Goal: Task Accomplishment & Management: Complete application form

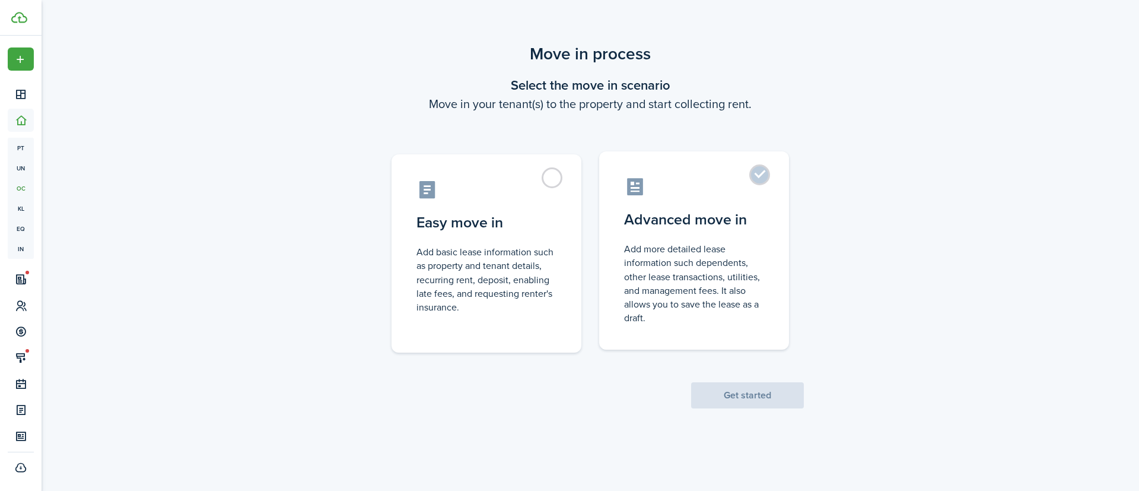
click at [636, 235] on label "Advanced move in Add more detailed lease information such dependents, other lea…" at bounding box center [694, 250] width 190 height 198
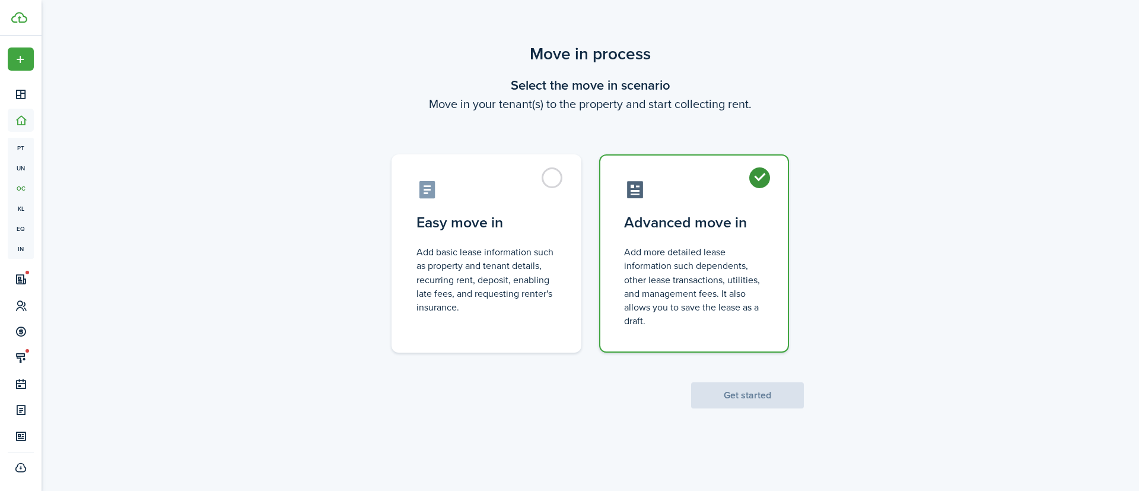
radio input "true"
click at [743, 387] on button "Get started" at bounding box center [747, 395] width 113 height 26
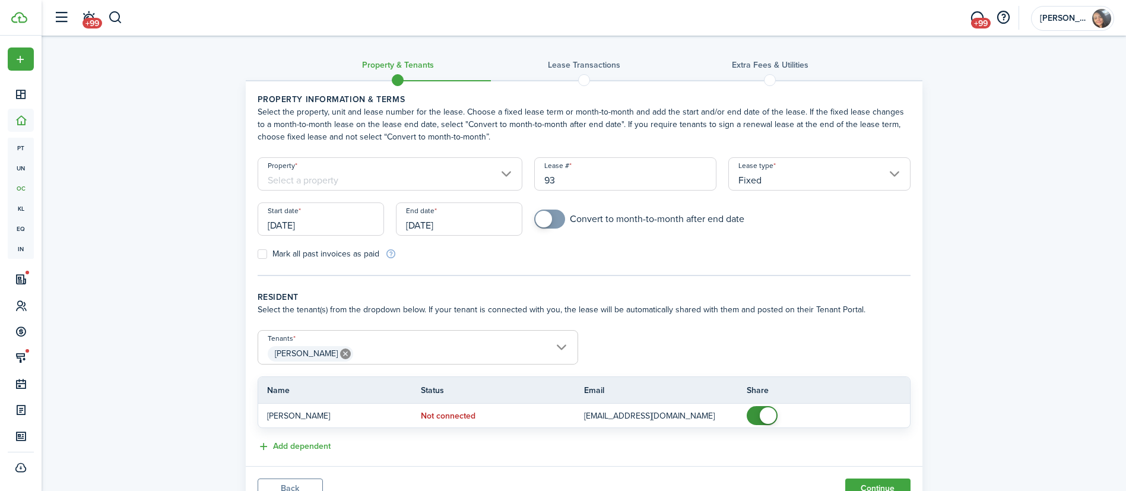
drag, startPoint x: 555, startPoint y: 179, endPoint x: 515, endPoint y: 171, distance: 41.2
click at [515, 171] on form "Property Lease # 93 Lease type Fixed Start date [DATE] End date [DATE] Convert …" at bounding box center [584, 208] width 665 height 103
click at [442, 186] on input "Property" at bounding box center [390, 173] width 265 height 33
type input "1"
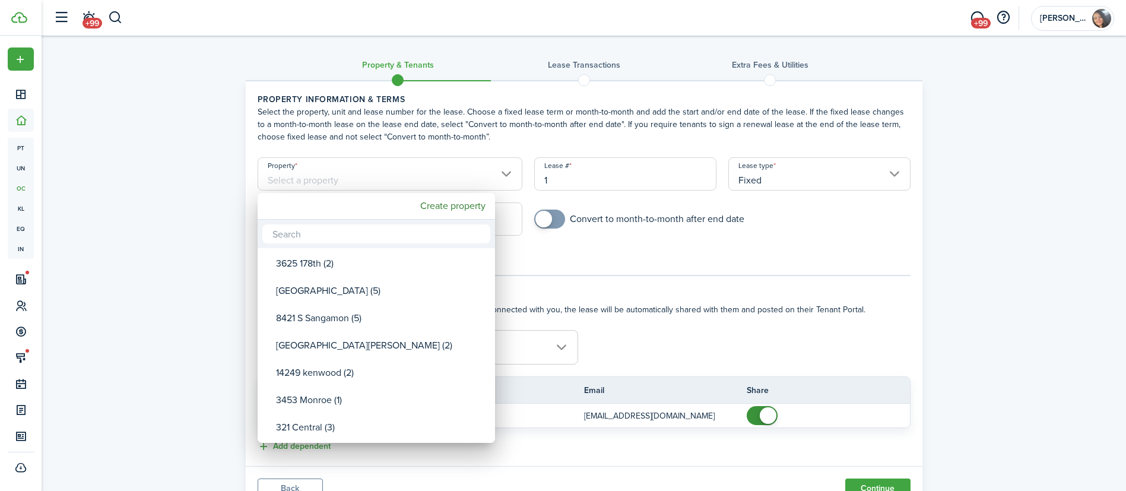
click at [438, 171] on div at bounding box center [563, 245] width 1316 height 681
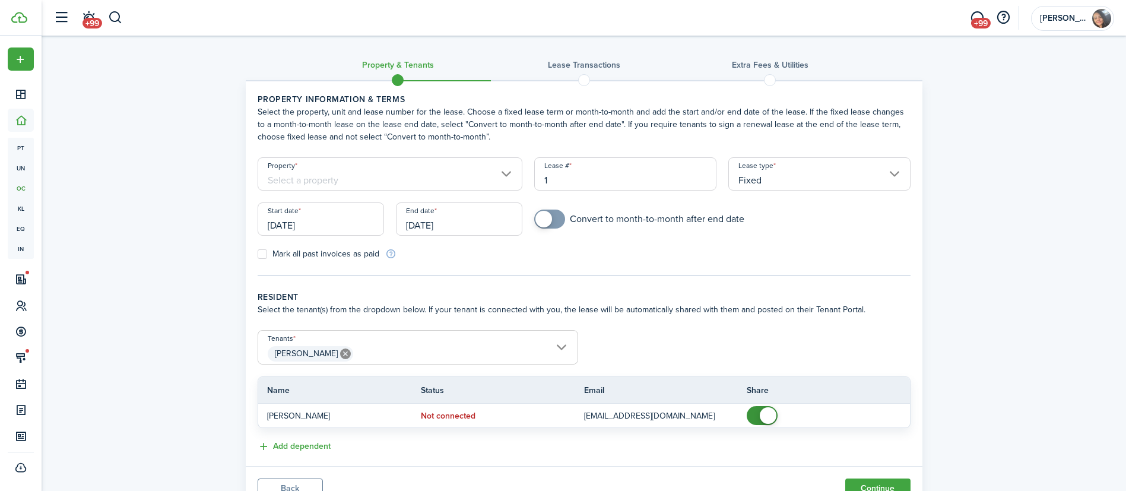
click at [438, 171] on input "Property" at bounding box center [390, 173] width 265 height 33
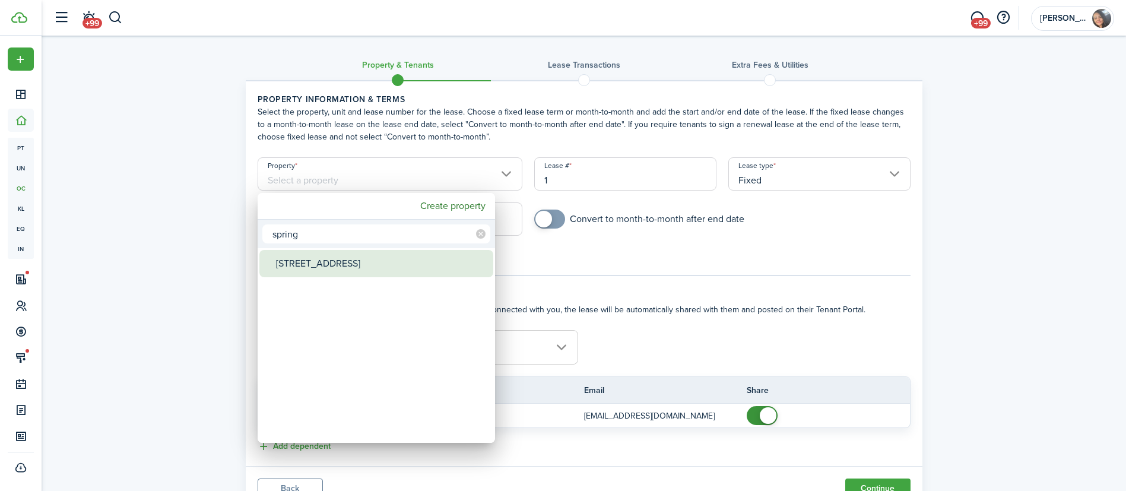
type input "spring"
click at [339, 264] on div "[STREET_ADDRESS]" at bounding box center [381, 263] width 210 height 27
type input "[STREET_ADDRESS]"
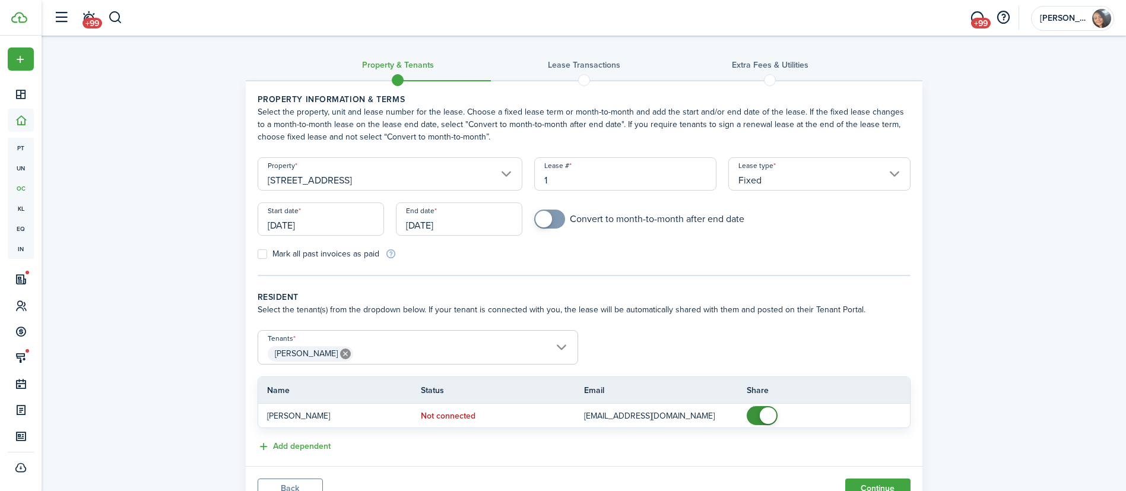
click at [298, 218] on input "[DATE]" at bounding box center [321, 218] width 126 height 33
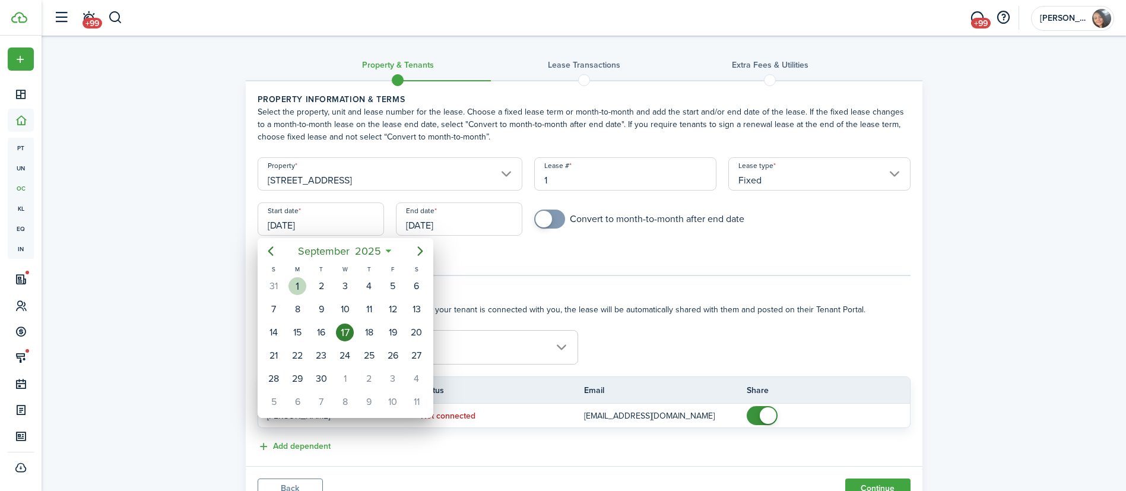
click at [291, 284] on div "1" at bounding box center [297, 286] width 18 height 18
type input "[DATE]"
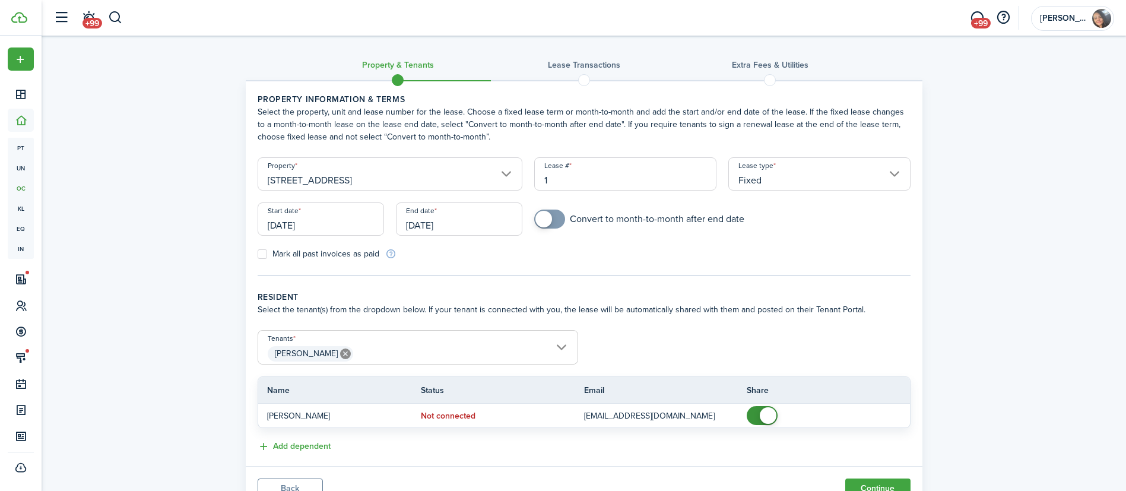
click at [482, 219] on input "[DATE]" at bounding box center [459, 218] width 126 height 33
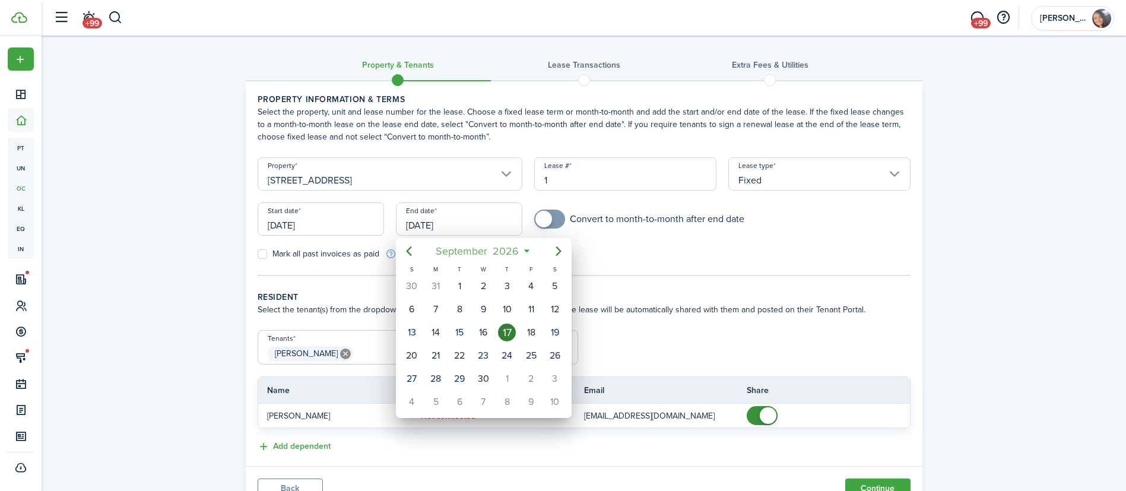
click at [467, 255] on span "September" at bounding box center [461, 250] width 57 height 21
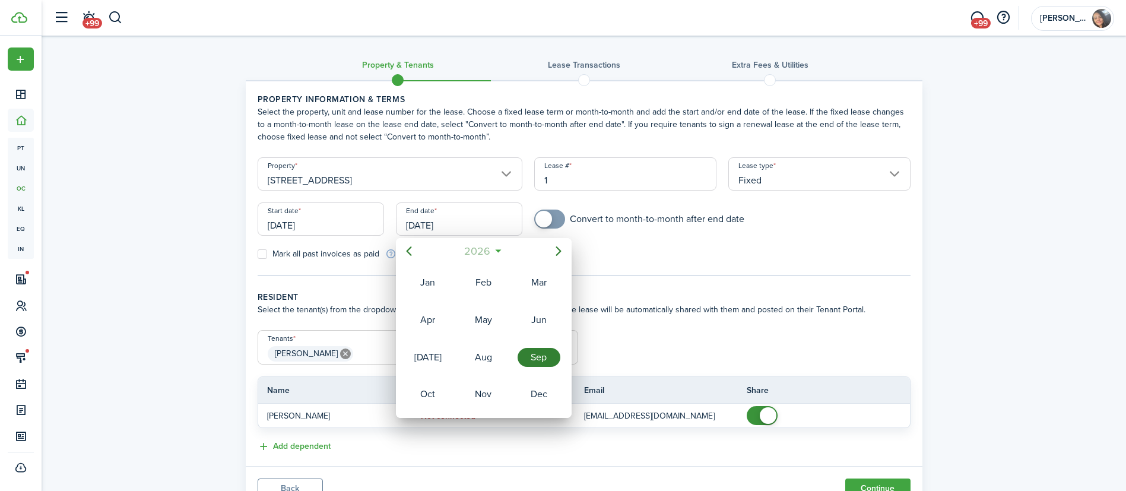
click at [488, 253] on span "2026" at bounding box center [477, 250] width 31 height 21
click at [440, 385] on div "2027" at bounding box center [427, 394] width 43 height 19
click at [535, 342] on div "Sep" at bounding box center [538, 357] width 47 height 36
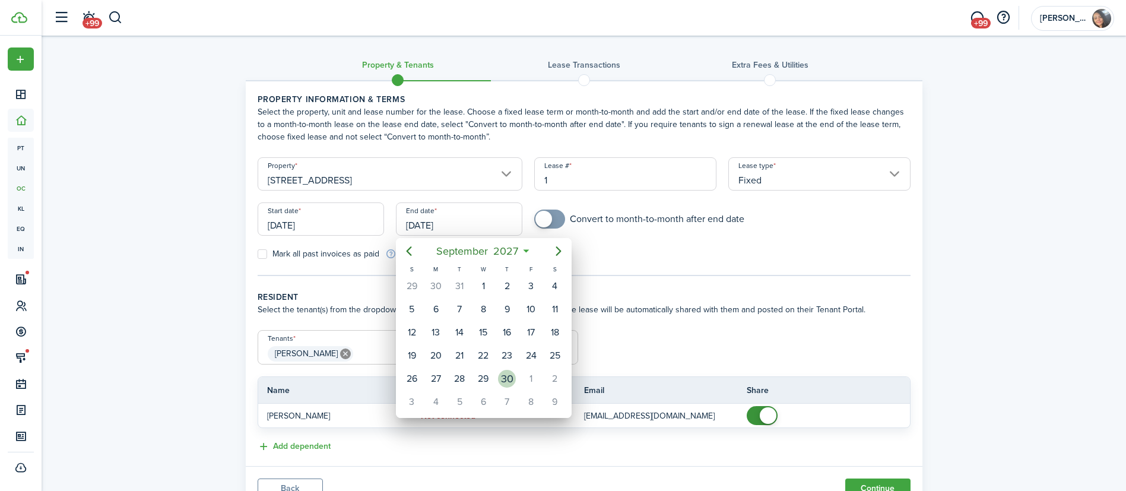
click at [514, 371] on div "30" at bounding box center [507, 378] width 24 height 23
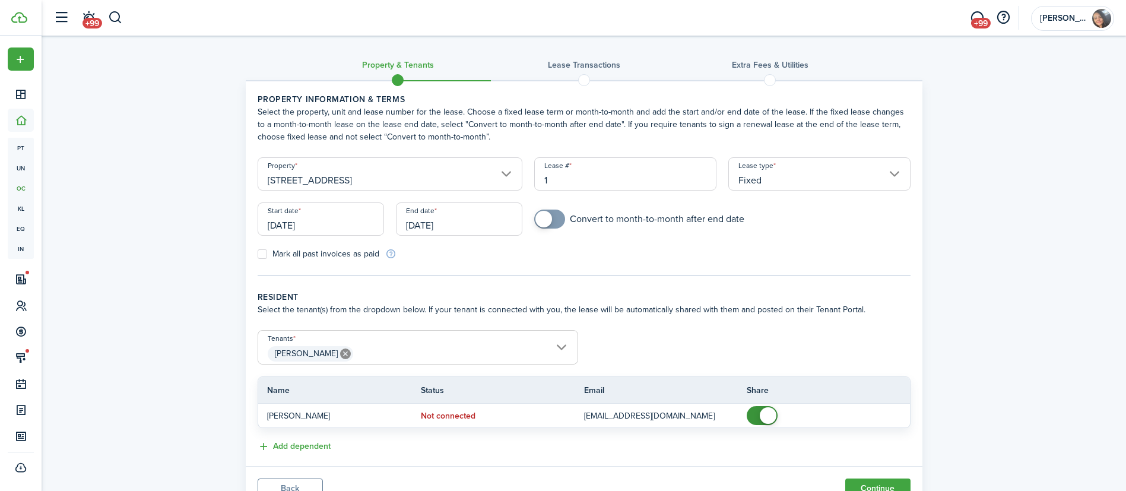
click at [452, 223] on input "[DATE]" at bounding box center [459, 218] width 126 height 33
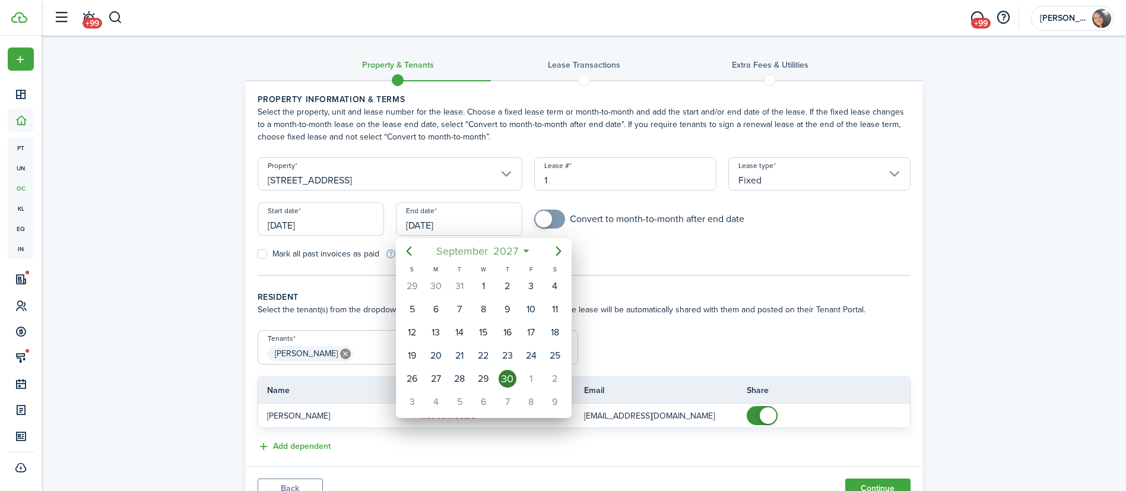
click at [482, 253] on span "September" at bounding box center [462, 250] width 57 height 21
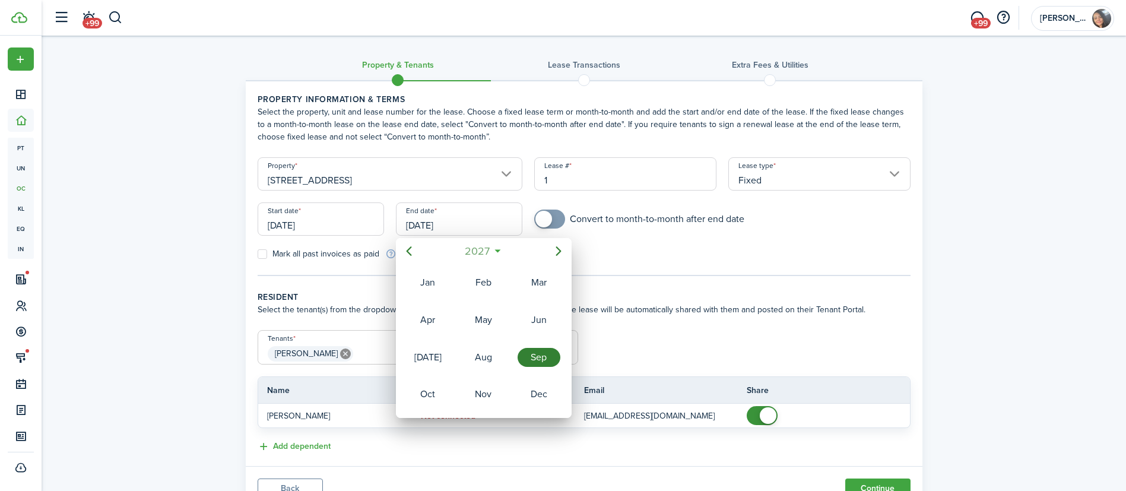
click at [487, 242] on span "2027" at bounding box center [477, 250] width 30 height 21
click at [533, 368] on div "2026" at bounding box center [538, 357] width 47 height 36
click at [545, 363] on div "Sep" at bounding box center [538, 357] width 43 height 19
click at [487, 242] on span "September" at bounding box center [461, 250] width 57 height 21
click at [494, 350] on div "Aug" at bounding box center [483, 357] width 43 height 19
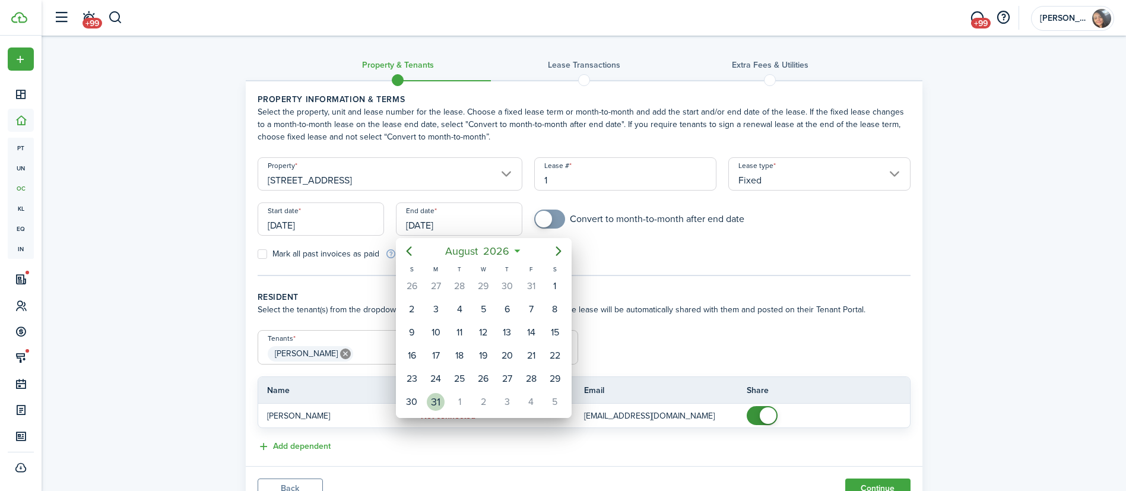
click at [430, 399] on div "31" at bounding box center [436, 402] width 18 height 18
type input "[DATE]"
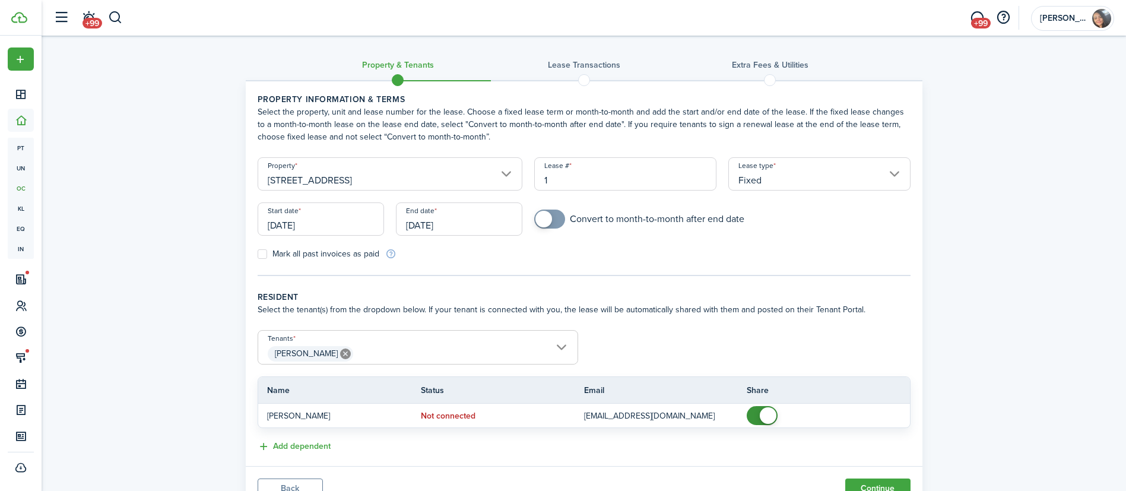
click at [298, 222] on input "[DATE]" at bounding box center [321, 218] width 126 height 33
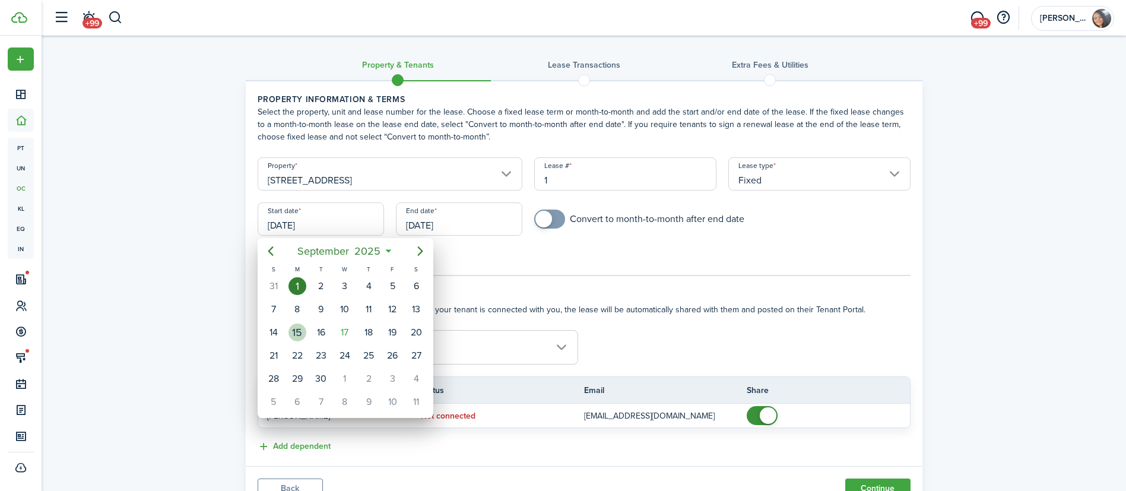
click at [300, 334] on div "15" at bounding box center [297, 332] width 18 height 18
type input "[DATE]"
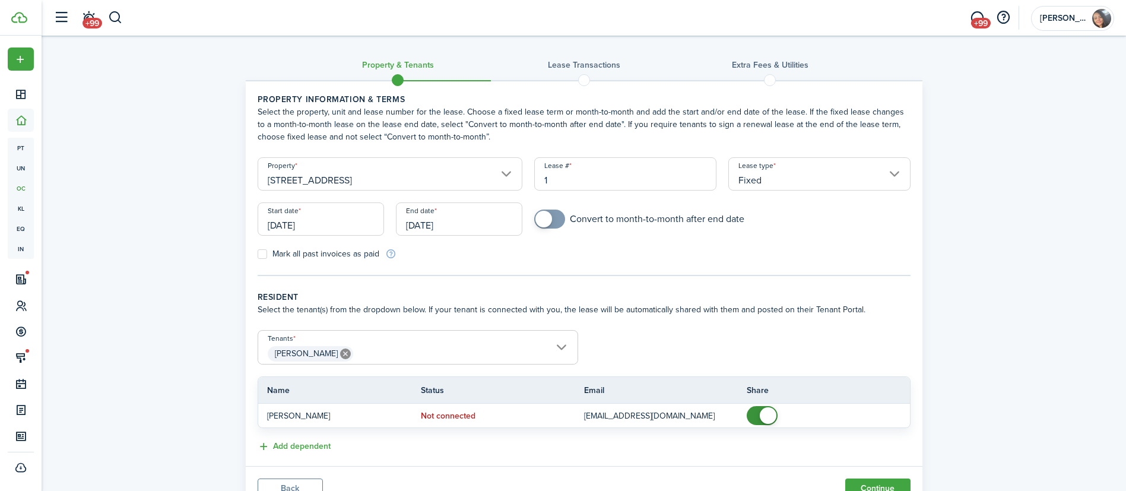
scroll to position [52, 0]
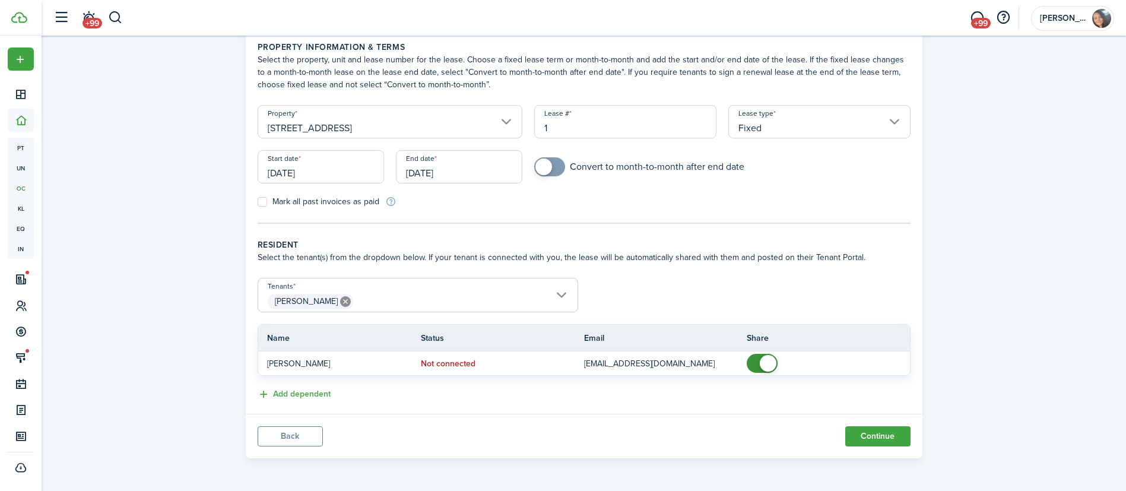
click at [396, 298] on span "[PERSON_NAME]" at bounding box center [417, 301] width 319 height 20
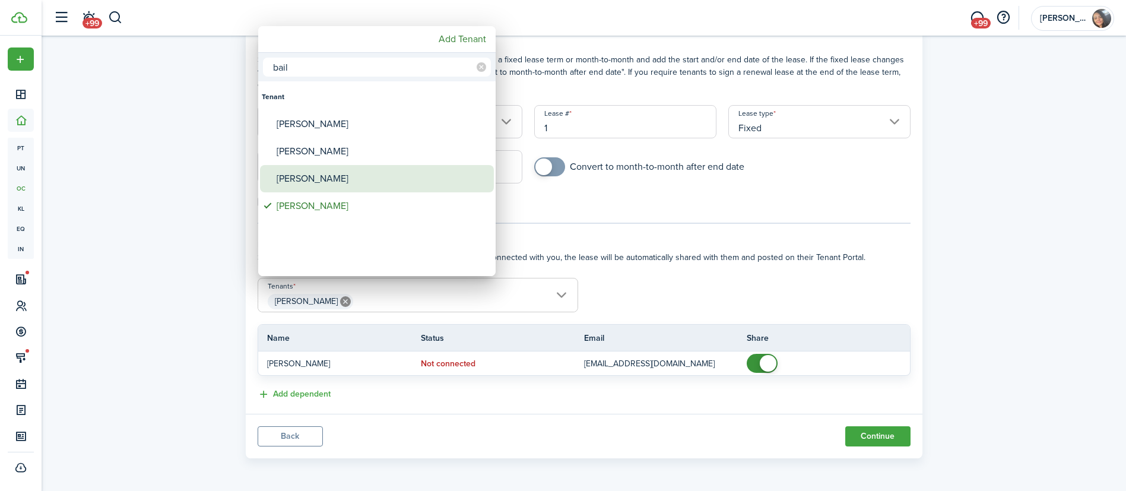
type input "bail"
drag, startPoint x: 287, startPoint y: 183, endPoint x: 291, endPoint y: 167, distance: 16.4
click at [287, 182] on div "[PERSON_NAME]" at bounding box center [382, 178] width 210 height 27
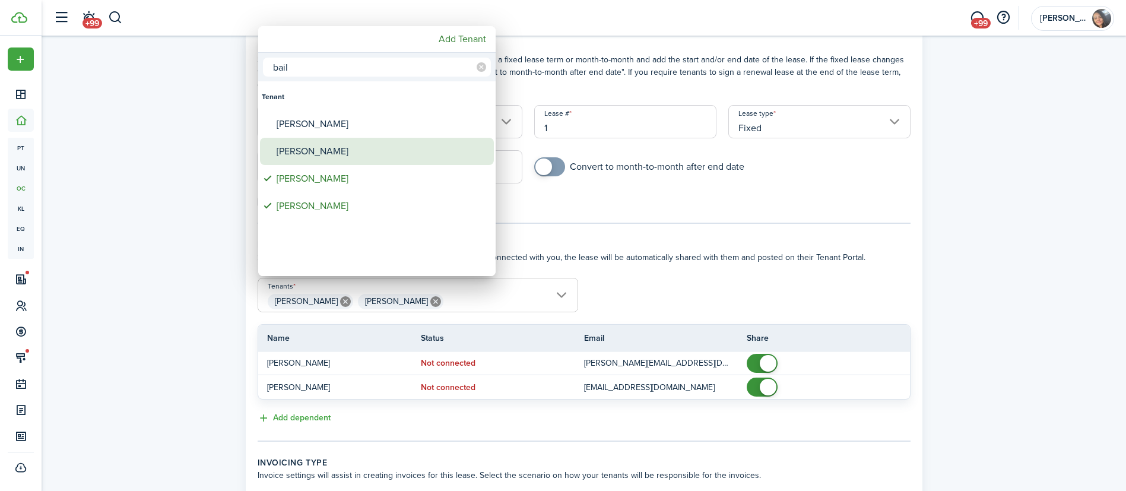
click at [294, 150] on div "[PERSON_NAME]" at bounding box center [382, 151] width 210 height 27
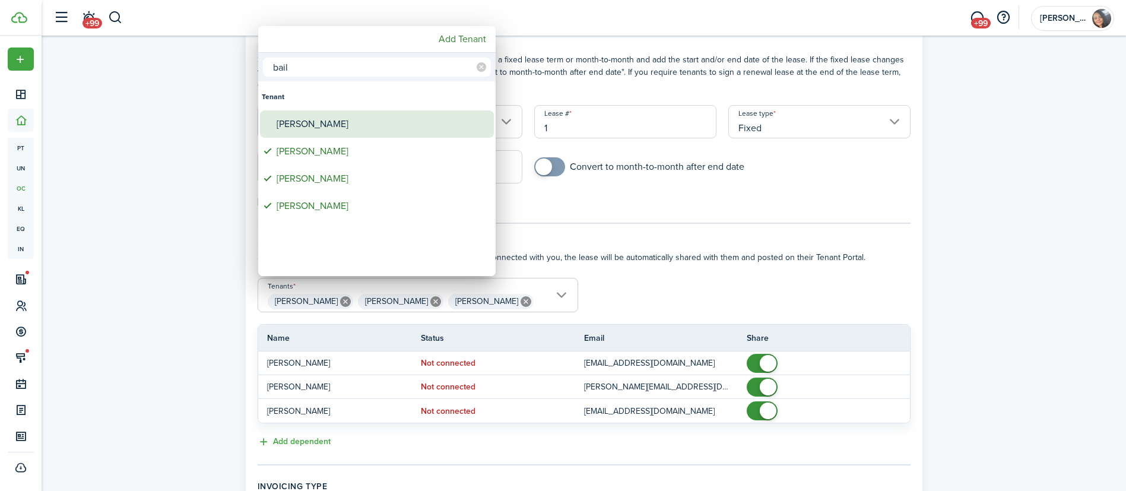
click at [301, 122] on div "[PERSON_NAME]" at bounding box center [382, 123] width 210 height 27
type input "[PERSON_NAME], [PERSON_NAME], [PERSON_NAME], [PERSON_NAME]"
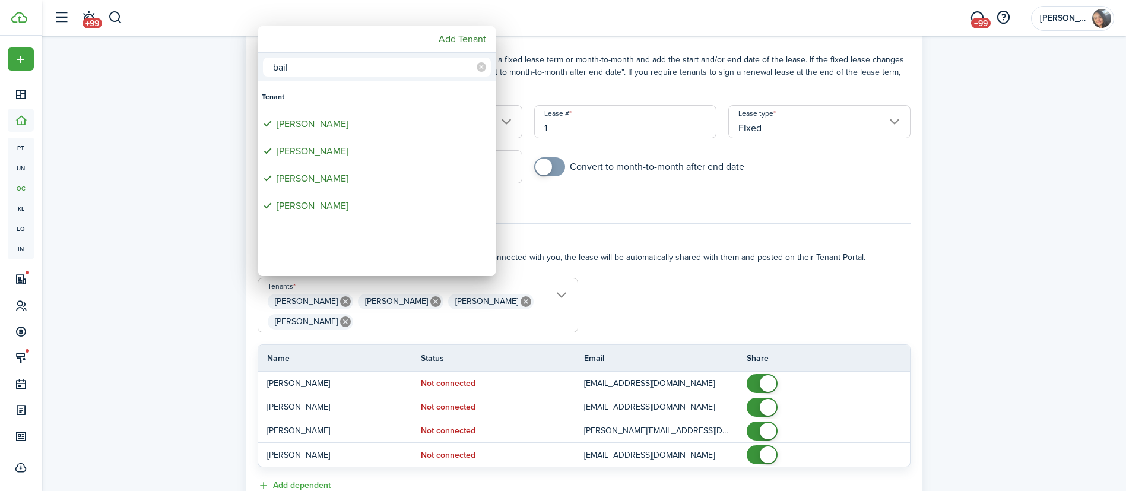
click at [678, 295] on div at bounding box center [563, 245] width 1316 height 681
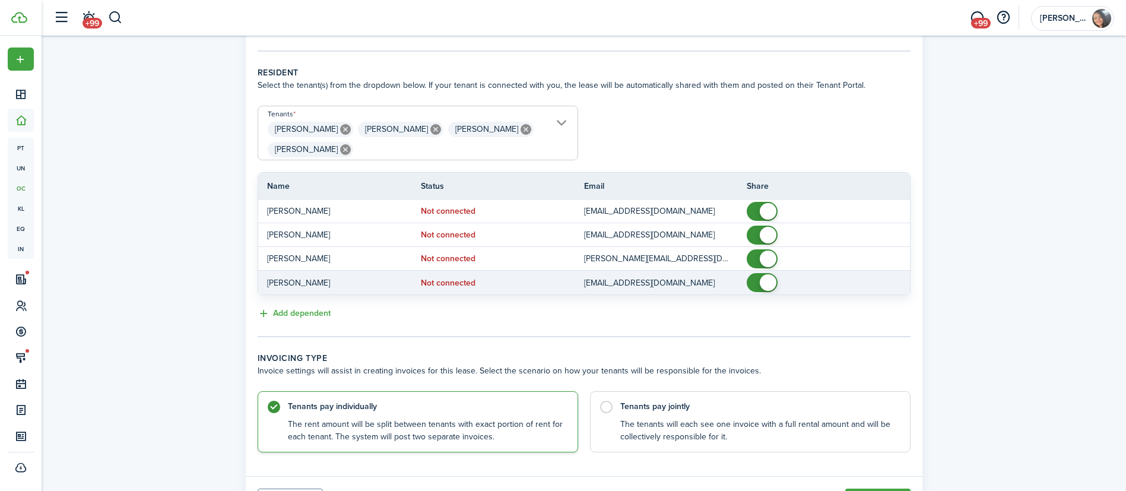
scroll to position [287, 0]
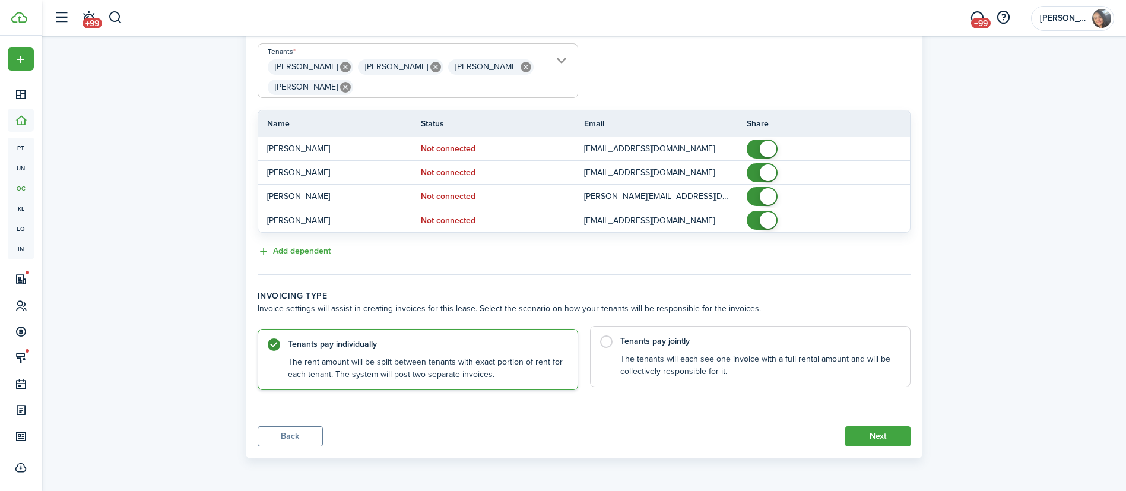
click at [665, 357] on control-radio-card-description "The tenants will each see one invoice with a full rental amount and will be col…" at bounding box center [759, 365] width 278 height 24
radio input "false"
radio input "true"
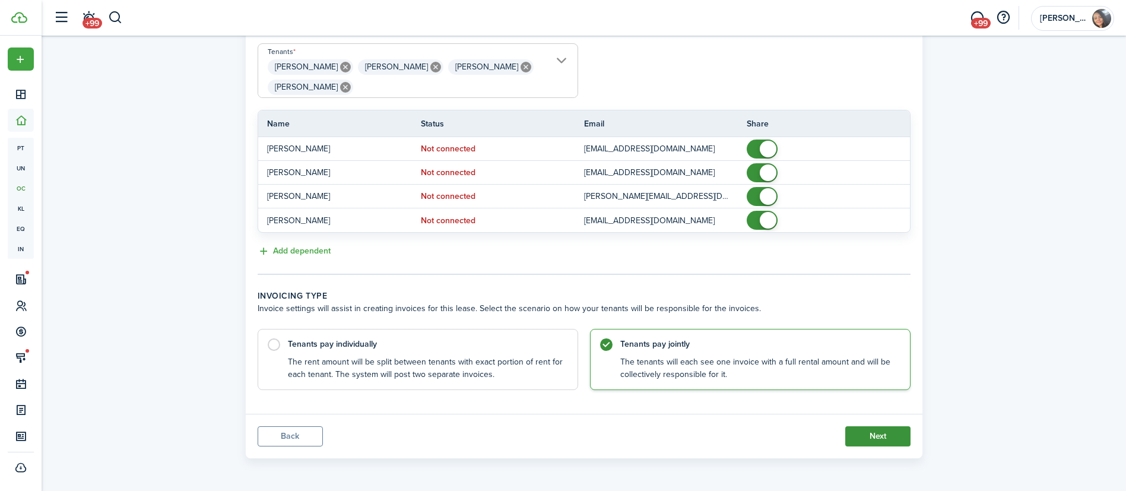
click at [859, 428] on button "Next" at bounding box center [877, 436] width 65 height 20
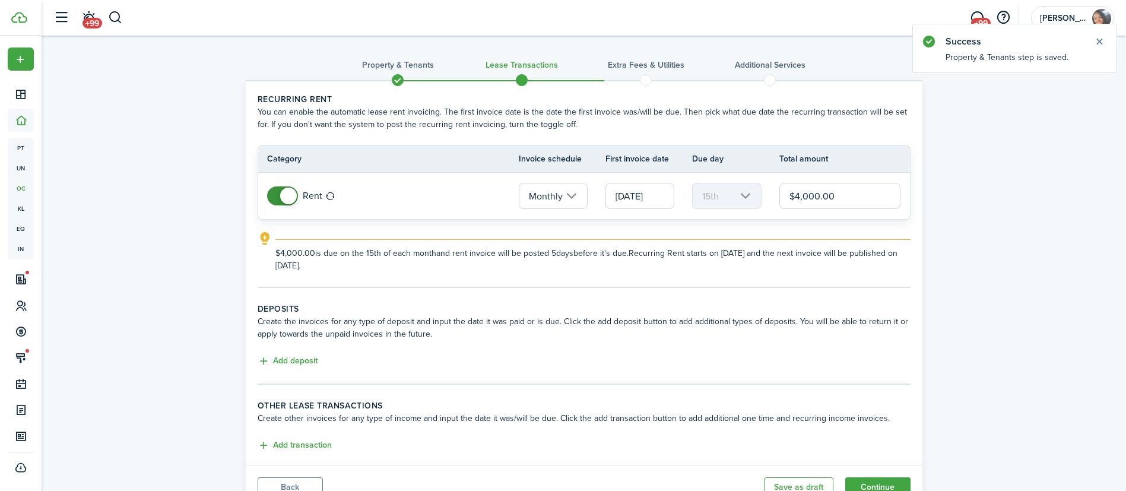
drag, startPoint x: 860, startPoint y: 185, endPoint x: 778, endPoint y: 177, distance: 82.9
click at [778, 177] on tr "Rent Monthly [DATE] 15th $4,000.00" at bounding box center [584, 196] width 652 height 46
click at [649, 192] on input "[DATE]" at bounding box center [639, 196] width 69 height 26
type input "$3,300.00"
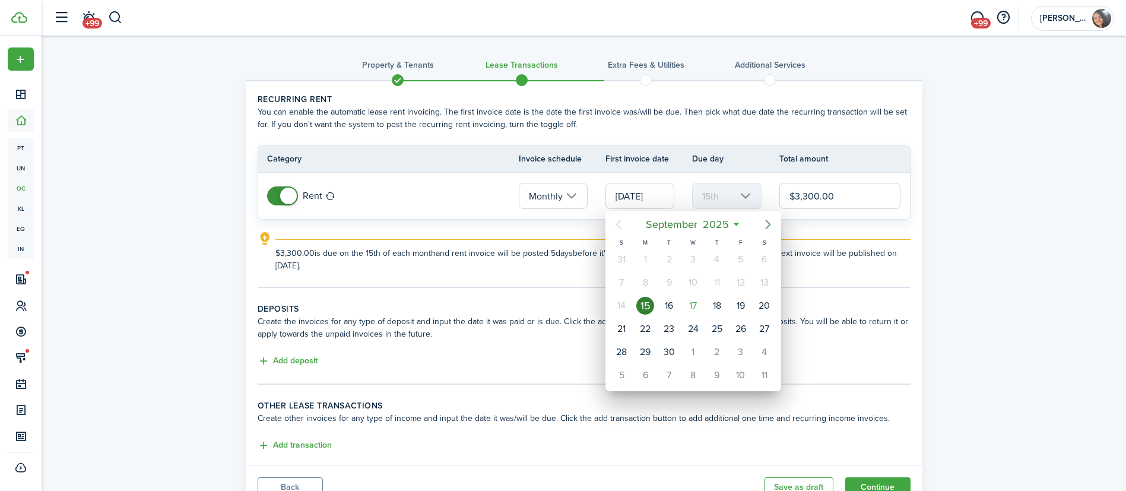
click at [764, 224] on icon "Next page" at bounding box center [768, 224] width 14 height 14
click at [693, 258] on div "1" at bounding box center [693, 259] width 18 height 18
type input "[DATE]"
type input "1st"
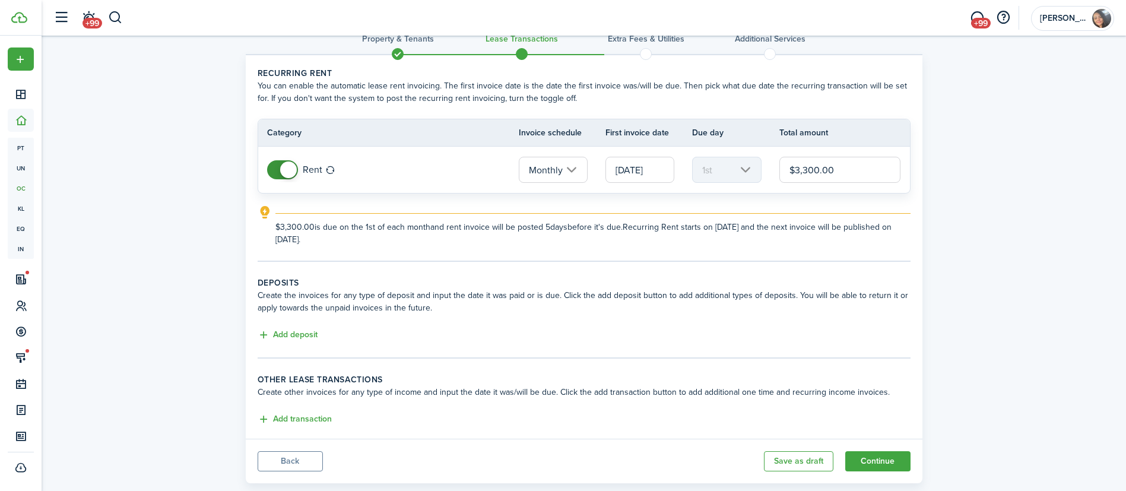
scroll to position [51, 0]
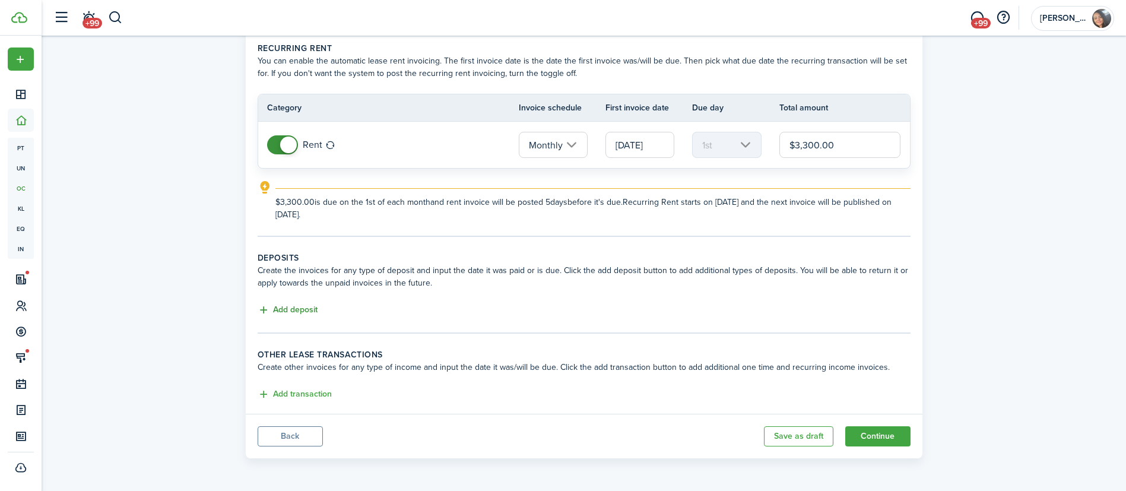
click at [304, 304] on button "Add deposit" at bounding box center [288, 310] width 60 height 14
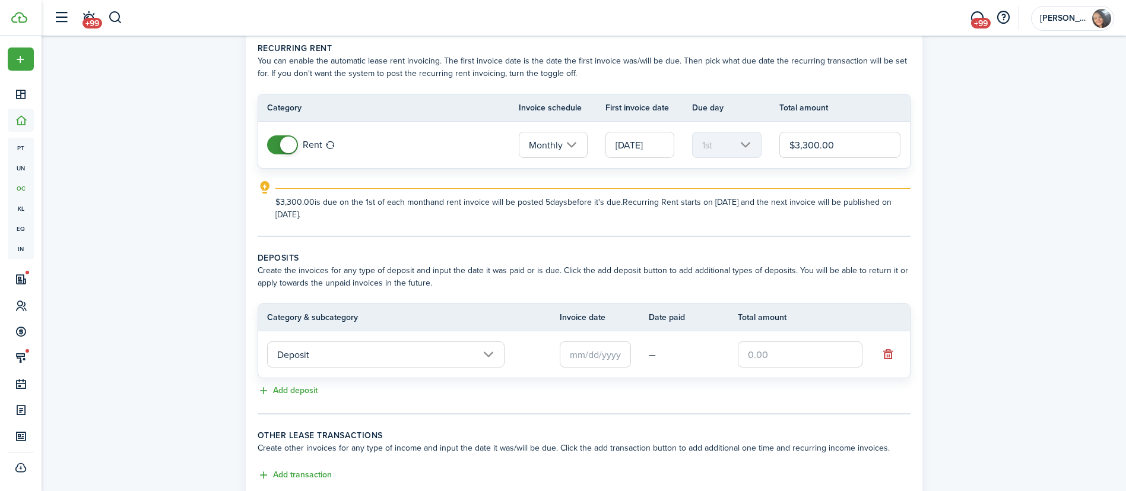
click at [447, 361] on input "Deposit" at bounding box center [385, 354] width 237 height 26
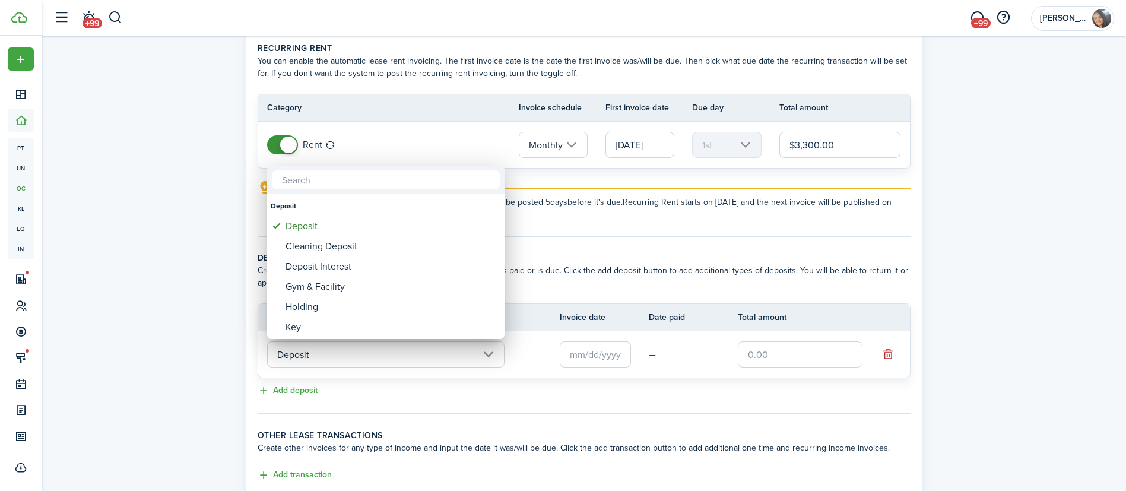
click at [574, 361] on div at bounding box center [563, 245] width 1316 height 681
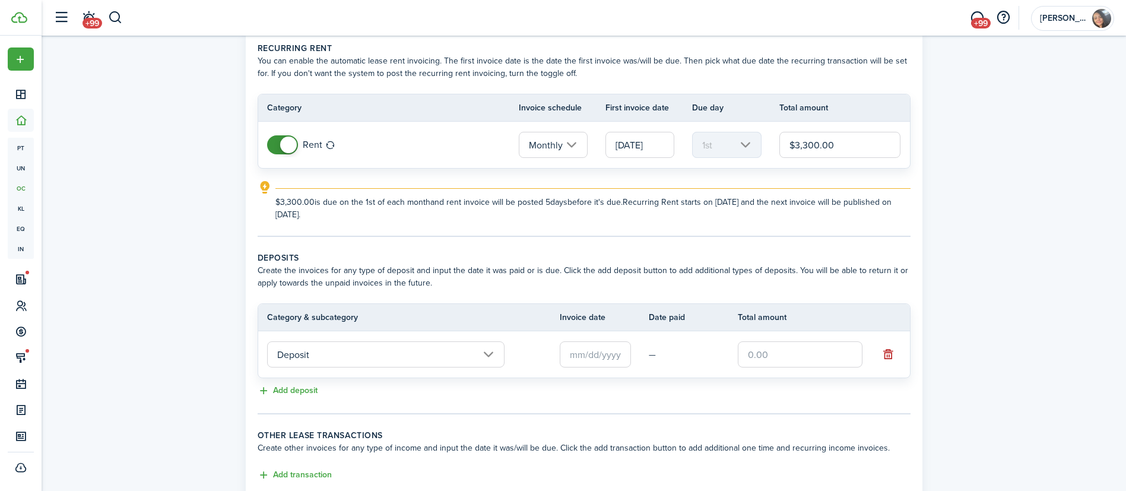
click at [573, 361] on input "text" at bounding box center [595, 354] width 71 height 26
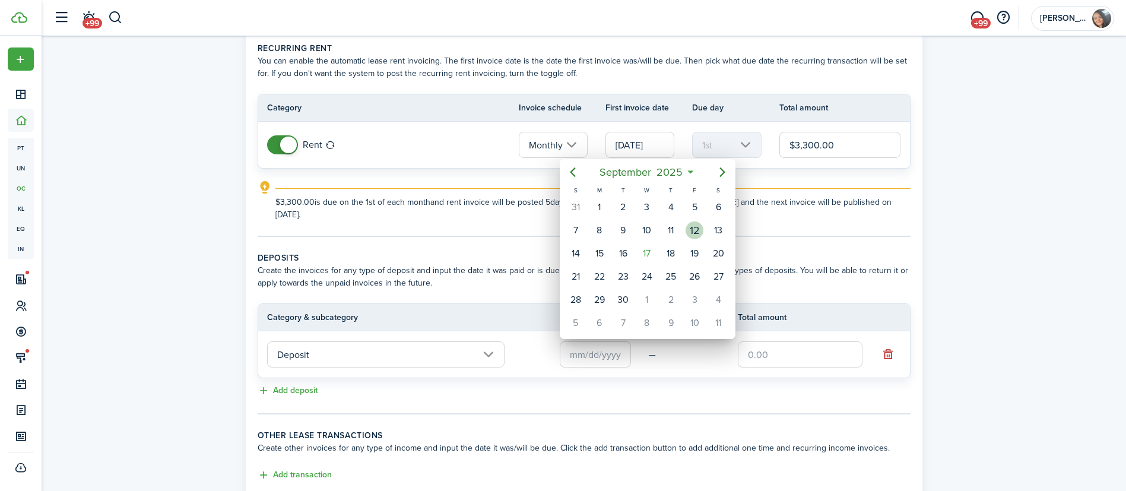
click at [697, 234] on div "12" at bounding box center [694, 230] width 18 height 18
type input "[DATE]"
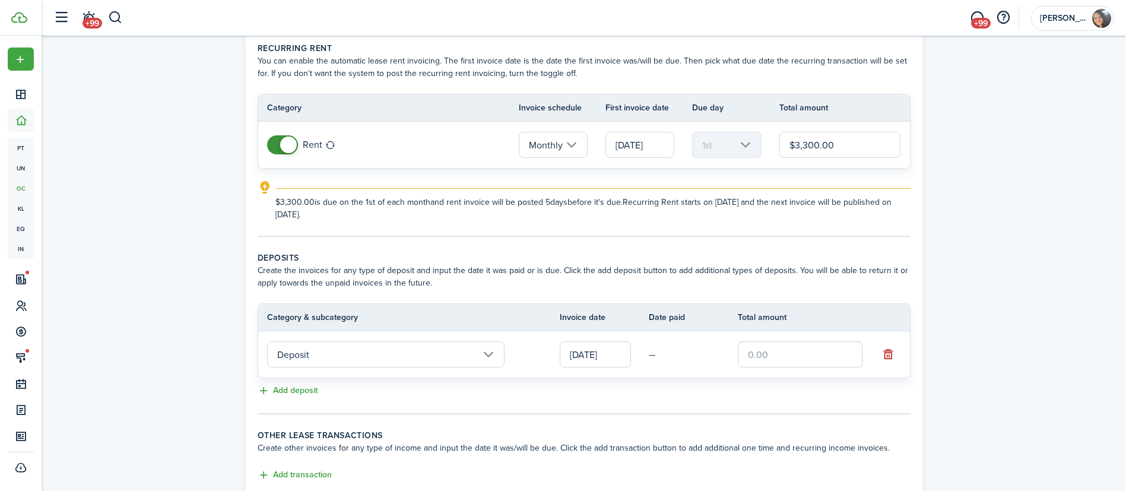
click at [752, 354] on input "text" at bounding box center [800, 354] width 125 height 26
drag, startPoint x: 787, startPoint y: 355, endPoint x: 720, endPoint y: 350, distance: 67.3
click at [720, 350] on tr "Deposit [DATE] — $10,300" at bounding box center [584, 354] width 652 height 46
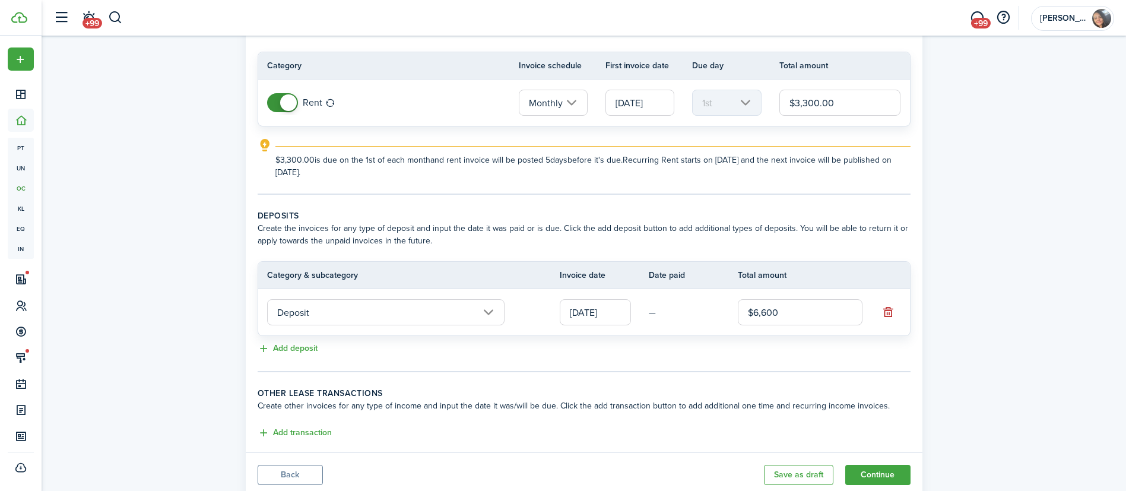
scroll to position [132, 0]
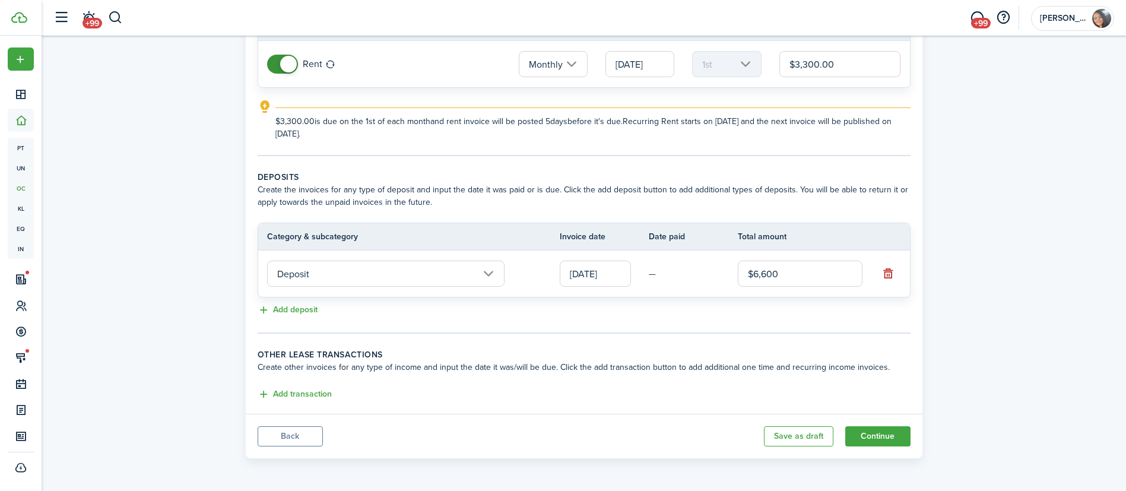
click at [383, 272] on input "Deposit" at bounding box center [385, 274] width 237 height 26
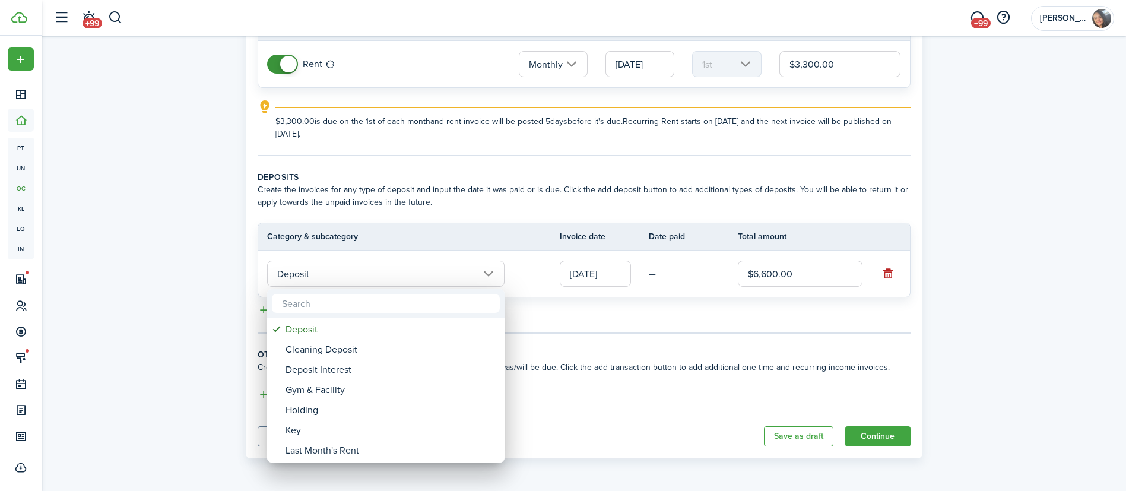
click at [646, 268] on div at bounding box center [563, 245] width 1316 height 681
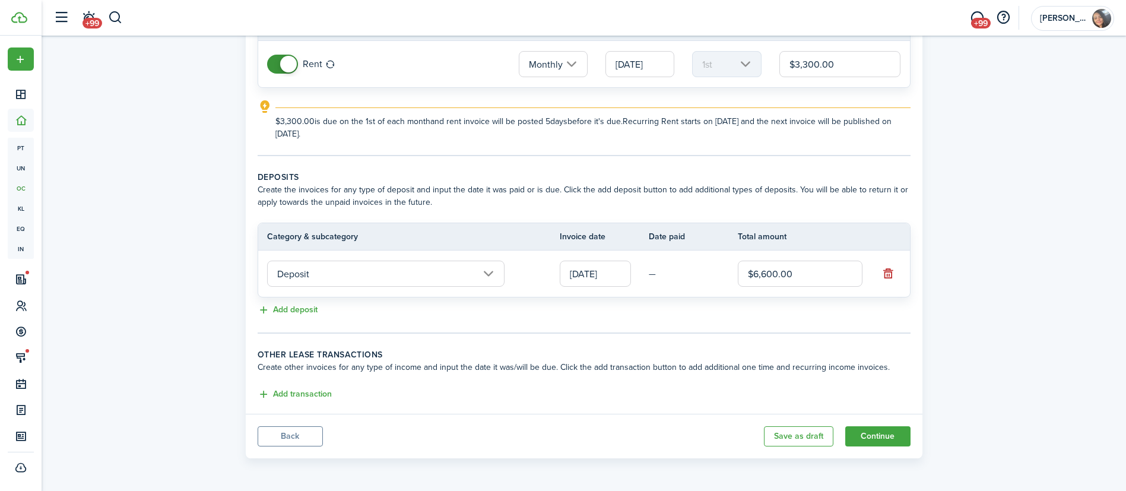
click at [794, 277] on input "$6,600.00" at bounding box center [800, 274] width 125 height 26
type input "$3,300.00"
click at [301, 308] on button "Add deposit" at bounding box center [288, 310] width 60 height 14
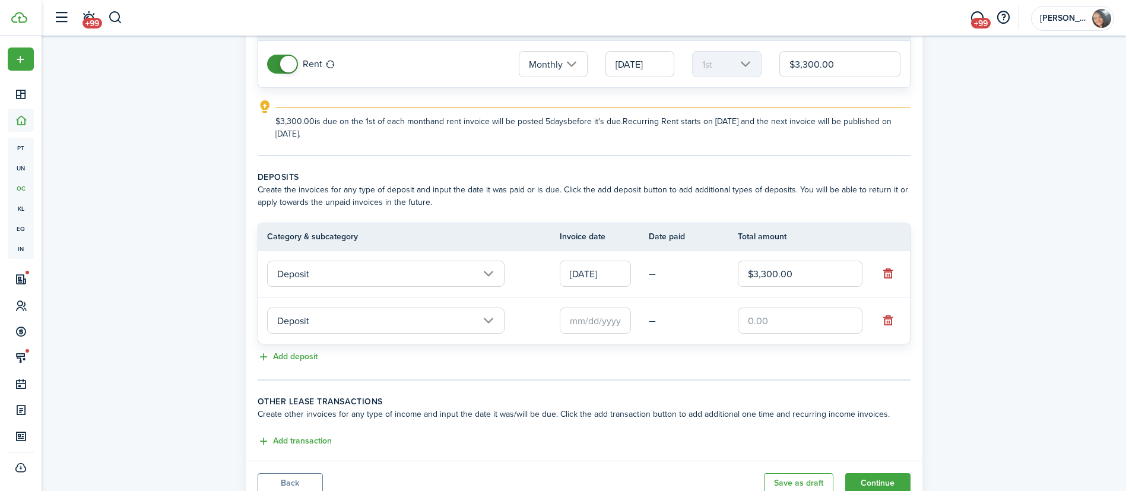
click at [357, 332] on input "Deposit" at bounding box center [385, 320] width 237 height 26
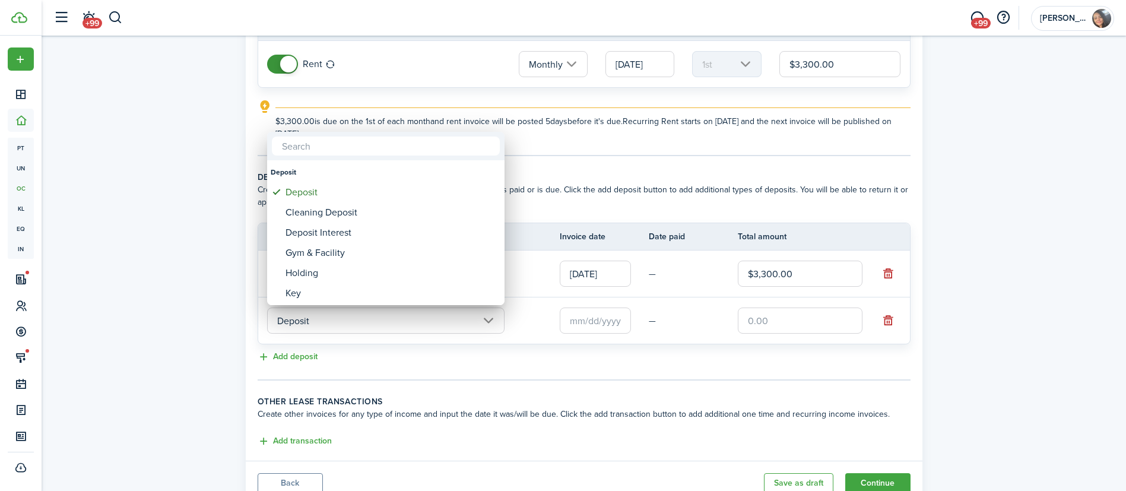
click at [357, 319] on div at bounding box center [563, 245] width 1316 height 681
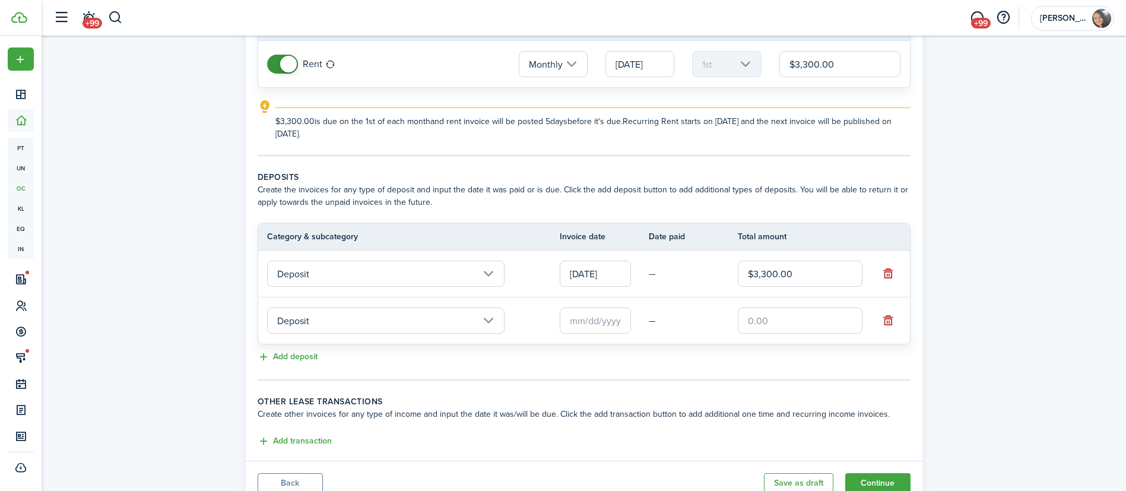
click at [357, 319] on input "Deposit" at bounding box center [385, 320] width 237 height 26
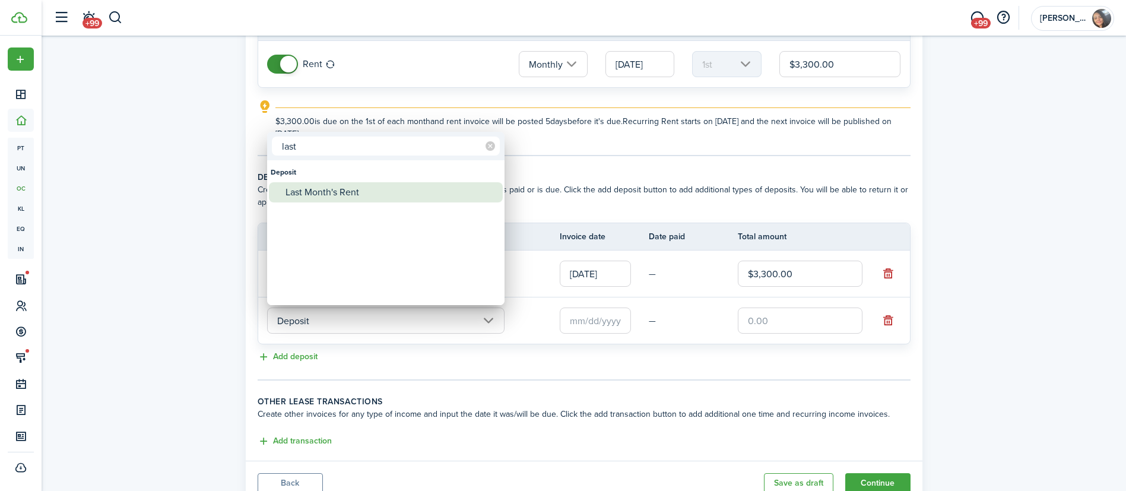
type input "last"
click at [341, 191] on div "Last Month's Rent" at bounding box center [390, 192] width 210 height 20
type input "Deposit / Last Month's Rent"
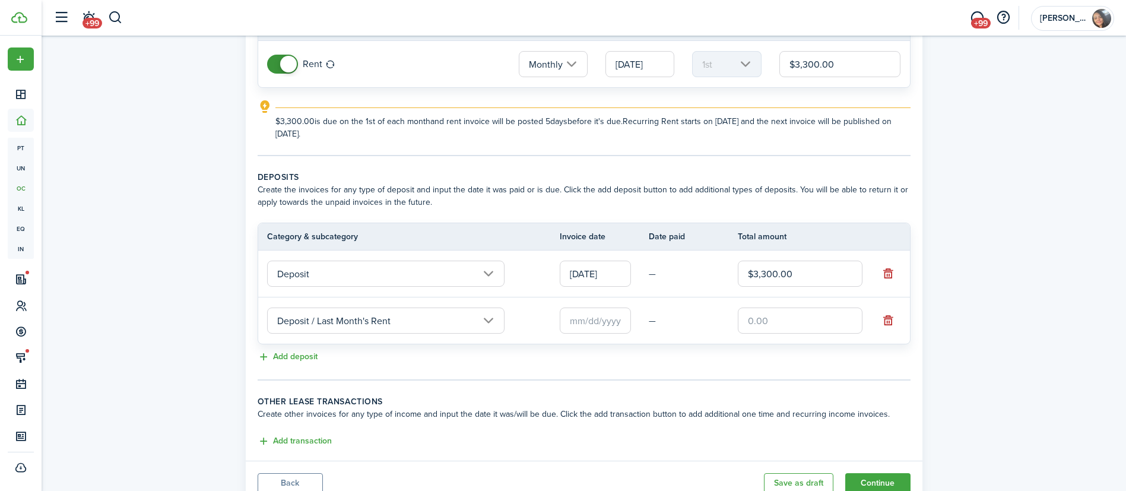
click at [601, 317] on input "text" at bounding box center [595, 320] width 71 height 26
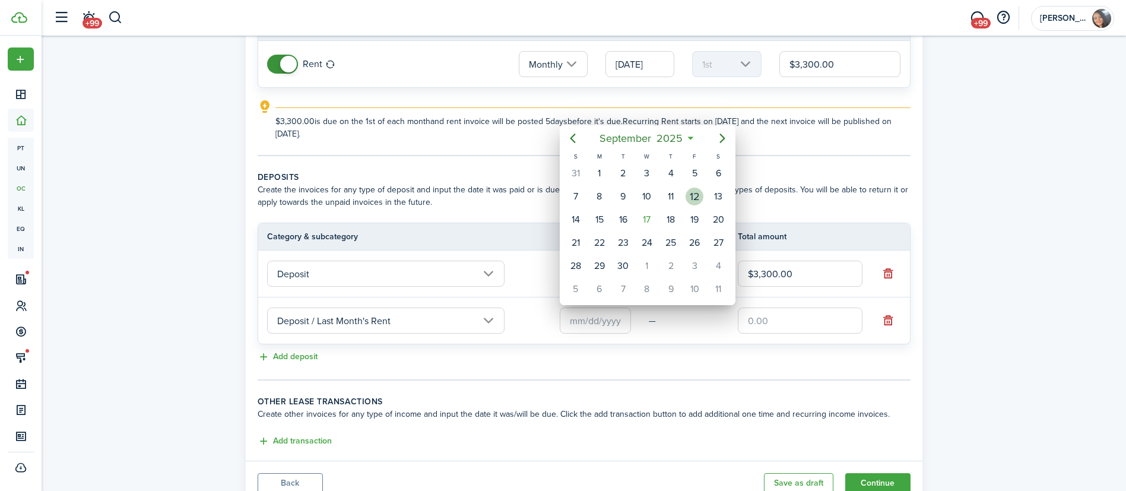
click at [699, 188] on div "12" at bounding box center [694, 197] width 18 height 18
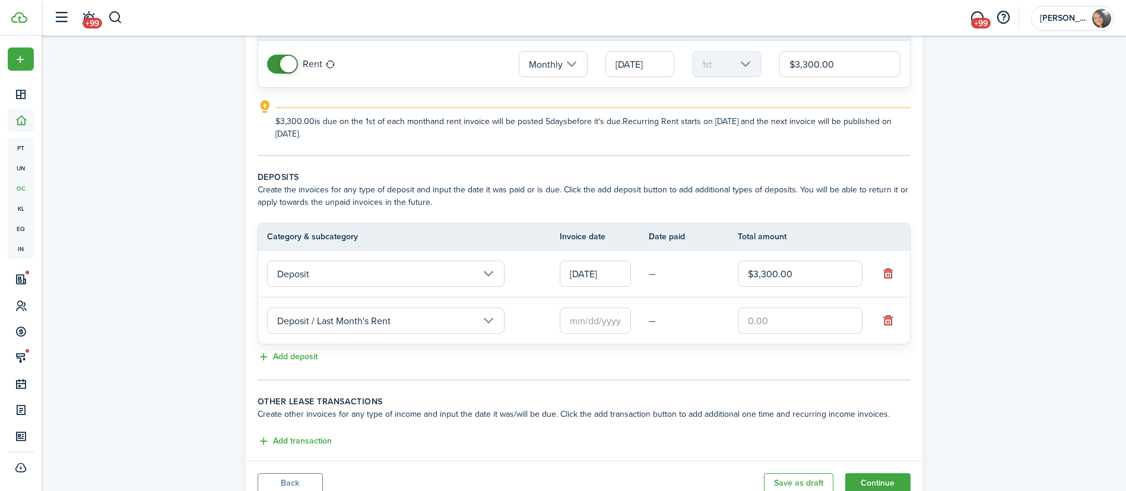
type input "[DATE]"
click at [773, 326] on input "text" at bounding box center [800, 320] width 125 height 26
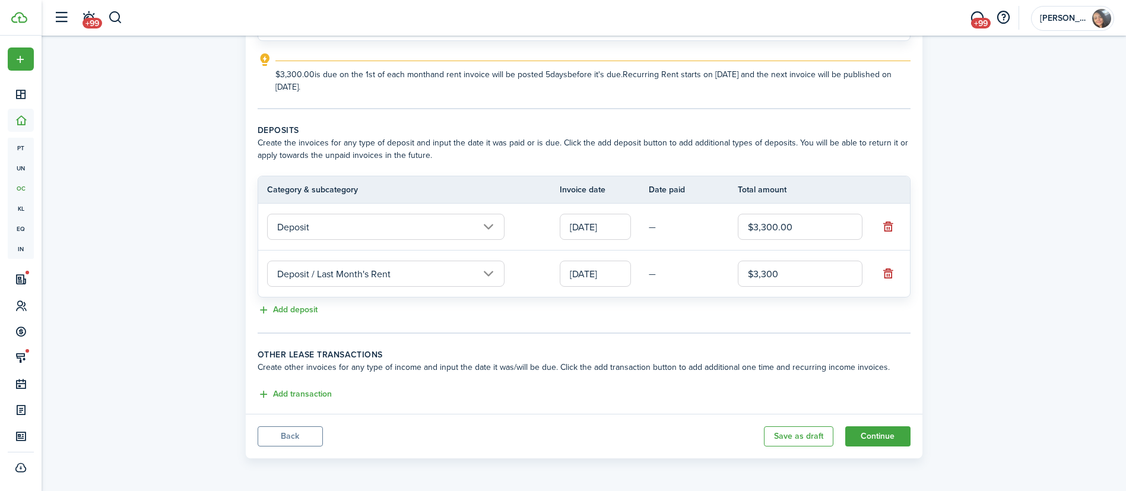
type input "$3,300.00"
click at [812, 338] on panel-main-body "Recurring rent You can enable the automatic lease rent invoicing. The first inv…" at bounding box center [584, 158] width 676 height 511
click at [887, 432] on button "Continue" at bounding box center [877, 436] width 65 height 20
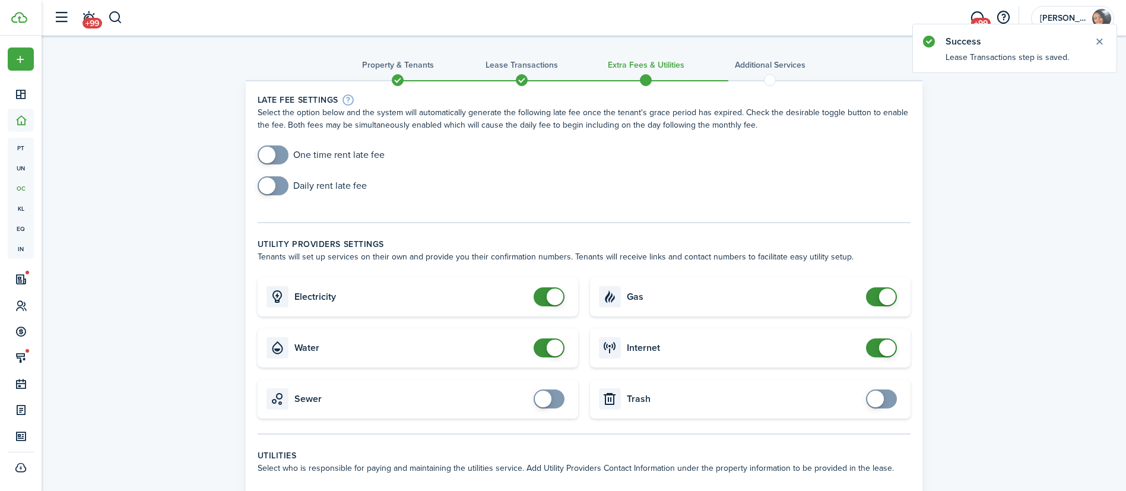
checkbox input "true"
click at [555, 401] on span at bounding box center [549, 398] width 12 height 19
checkbox input "true"
click at [874, 399] on span at bounding box center [875, 398] width 17 height 17
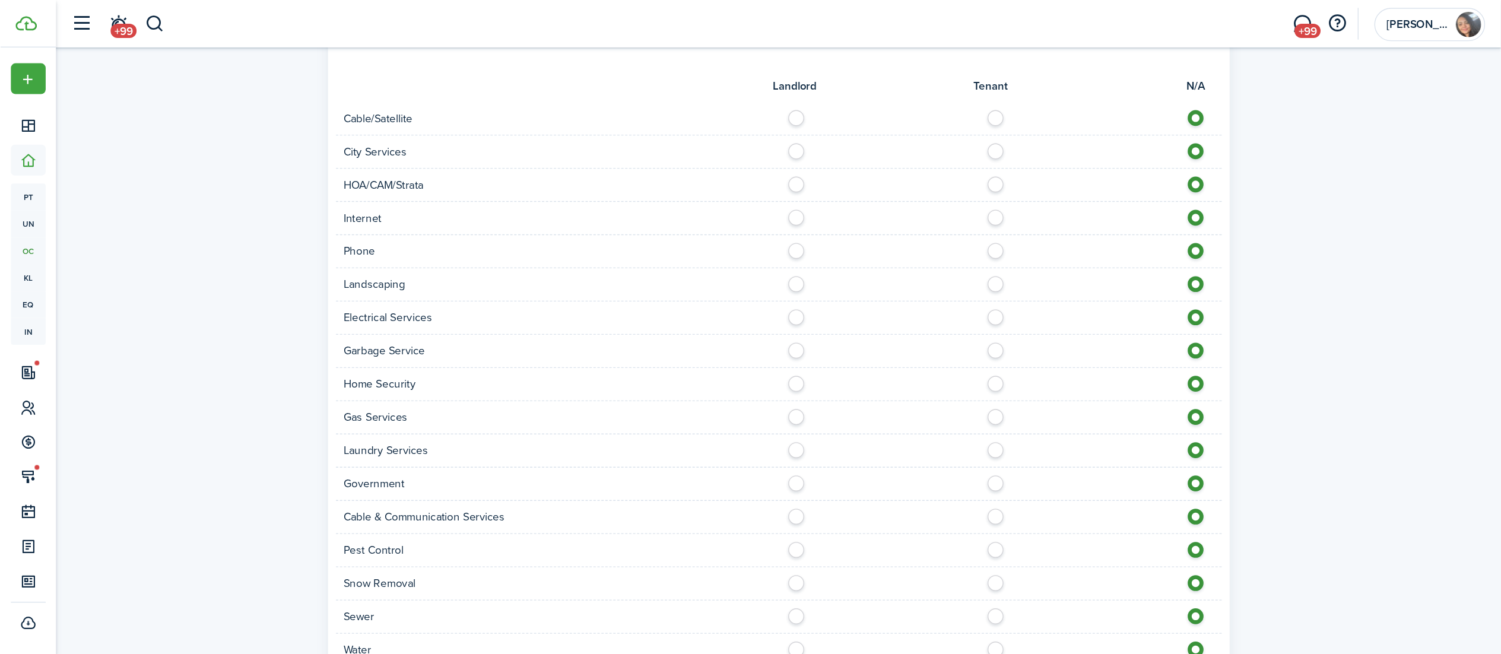
scroll to position [381, 0]
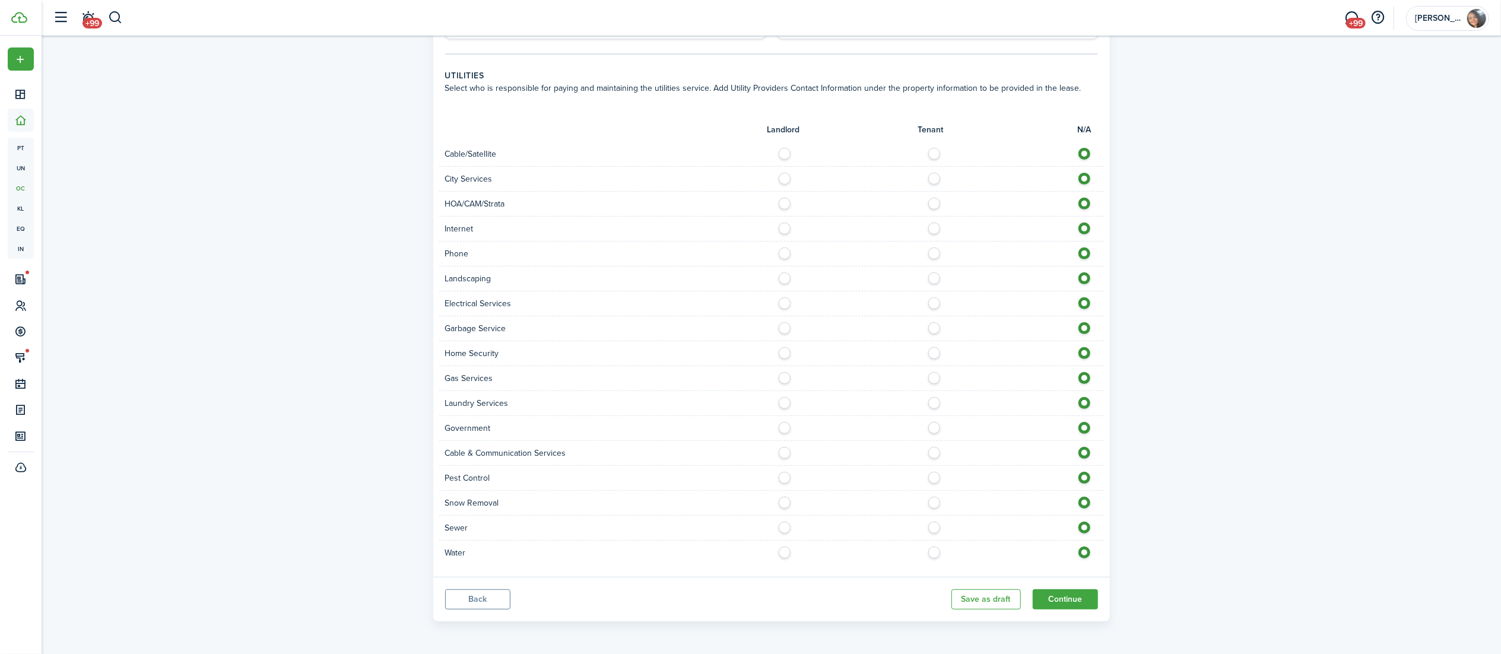
click at [929, 228] on label at bounding box center [937, 226] width 21 height 6
radio input "true"
click at [934, 250] on label at bounding box center [937, 250] width 21 height 6
radio input "true"
click at [934, 278] on label at bounding box center [937, 275] width 21 height 6
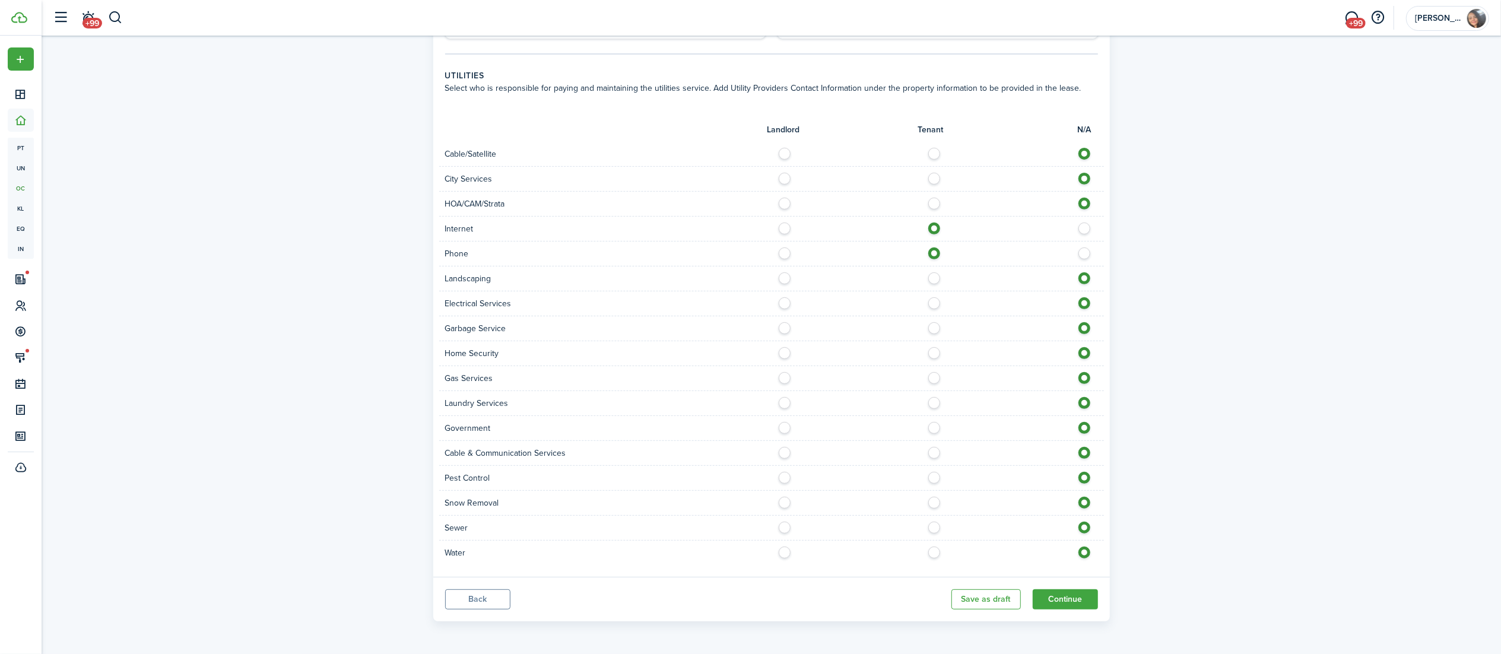
radio input "true"
click at [938, 300] on label at bounding box center [937, 300] width 21 height 6
radio input "true"
click at [938, 325] on label at bounding box center [937, 325] width 21 height 6
radio input "true"
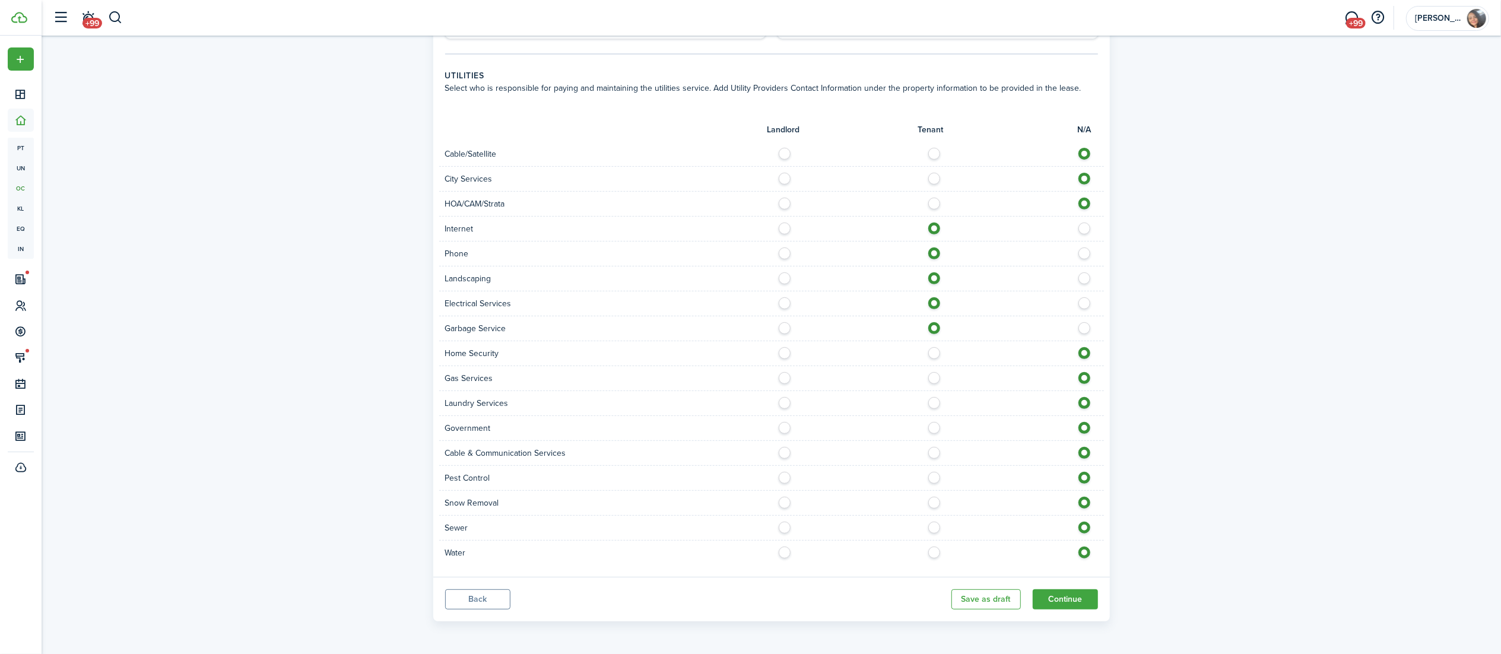
click at [932, 378] on label at bounding box center [937, 375] width 21 height 6
radio input "true"
click at [938, 403] on label at bounding box center [937, 400] width 21 height 6
click at [1088, 403] on label at bounding box center [1087, 400] width 21 height 6
radio input "false"
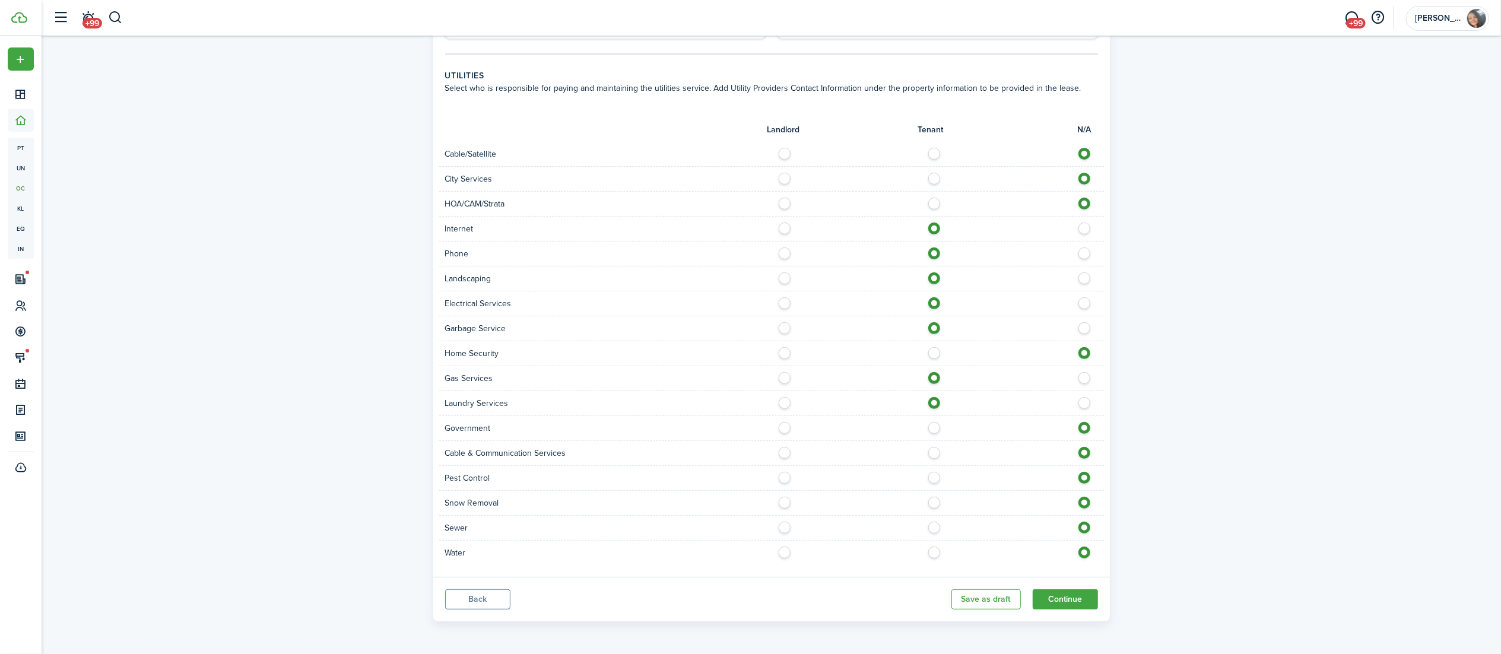
radio input "true"
click at [936, 403] on label at bounding box center [937, 400] width 21 height 6
radio input "true"
click at [932, 490] on label at bounding box center [937, 500] width 21 height 6
radio input "true"
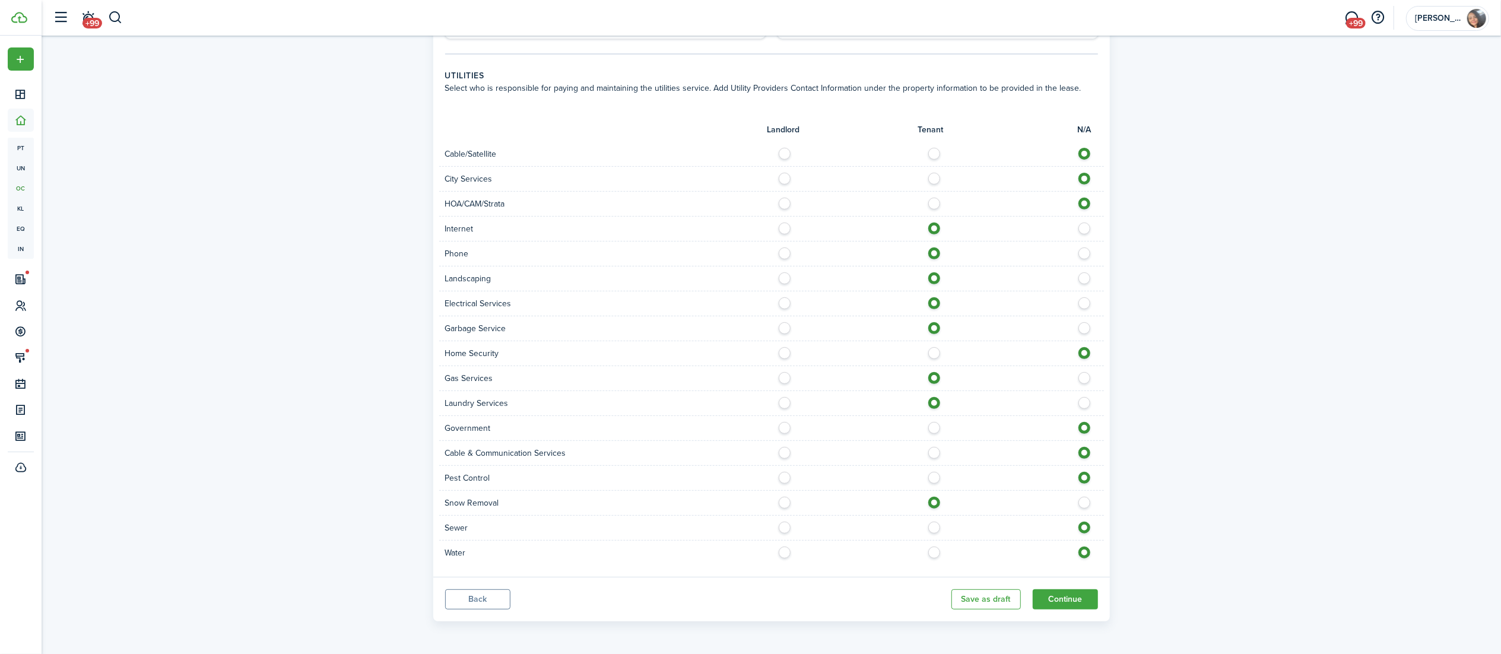
click at [931, 490] on label at bounding box center [937, 525] width 21 height 6
radio input "true"
click at [933, 490] on panel-main-body "Late fee settings Select the option below and the system will automatically gen…" at bounding box center [771, 139] width 676 height 875
click at [938, 490] on label at bounding box center [937, 550] width 21 height 6
radio input "true"
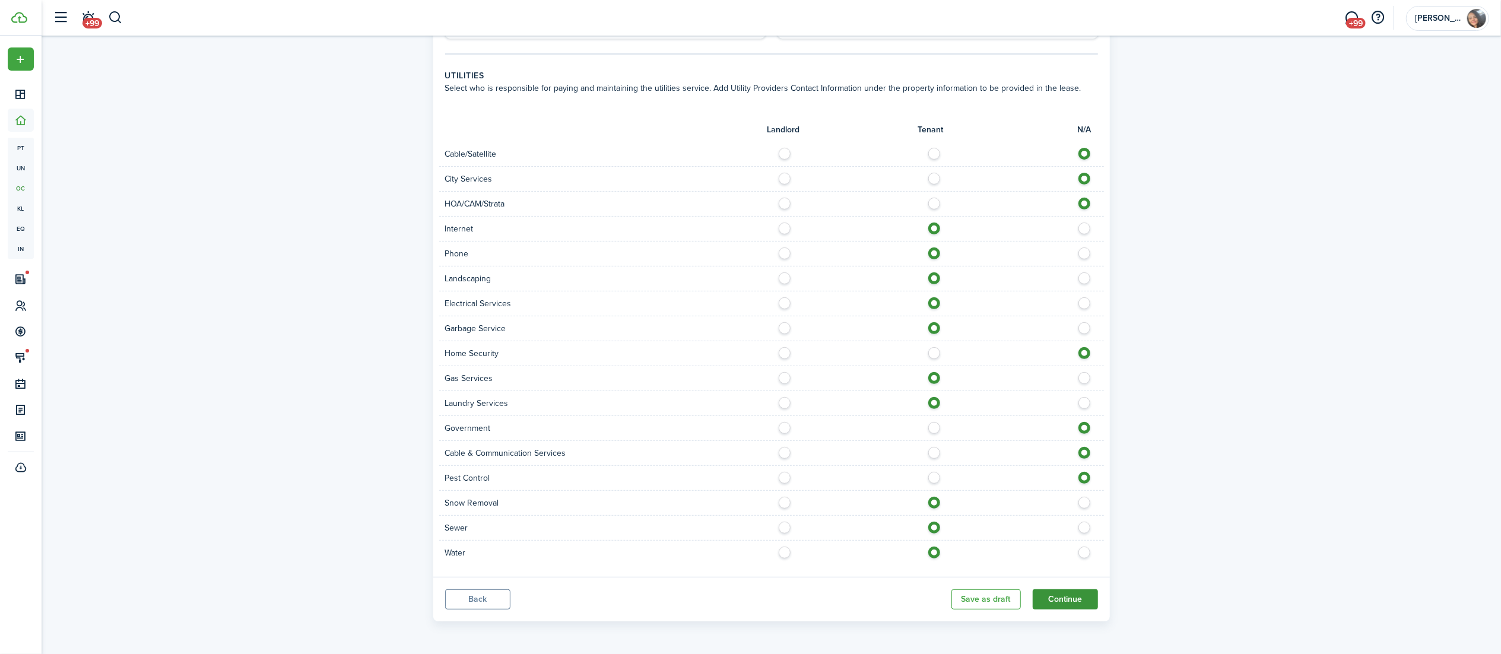
click at [1087, 490] on button "Continue" at bounding box center [1065, 599] width 65 height 20
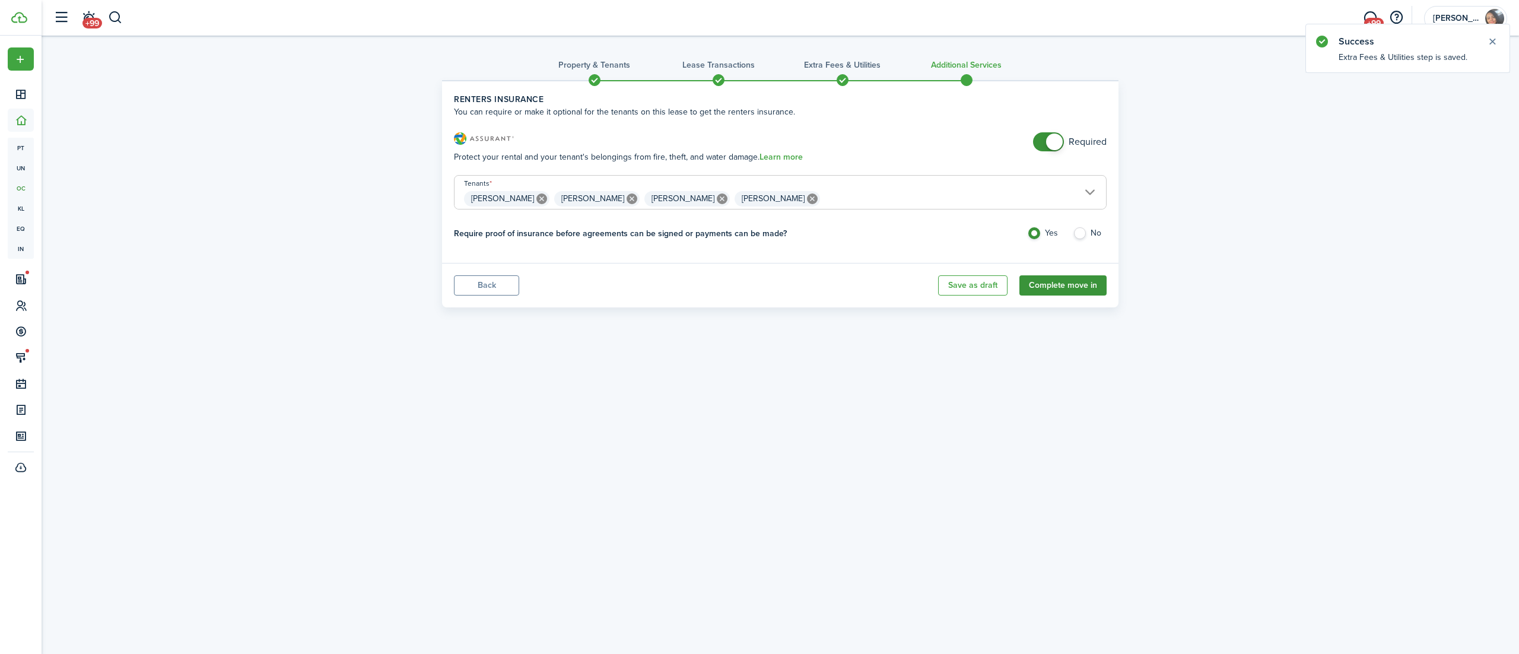
click at [1043, 291] on button "Complete move in" at bounding box center [1062, 285] width 87 height 20
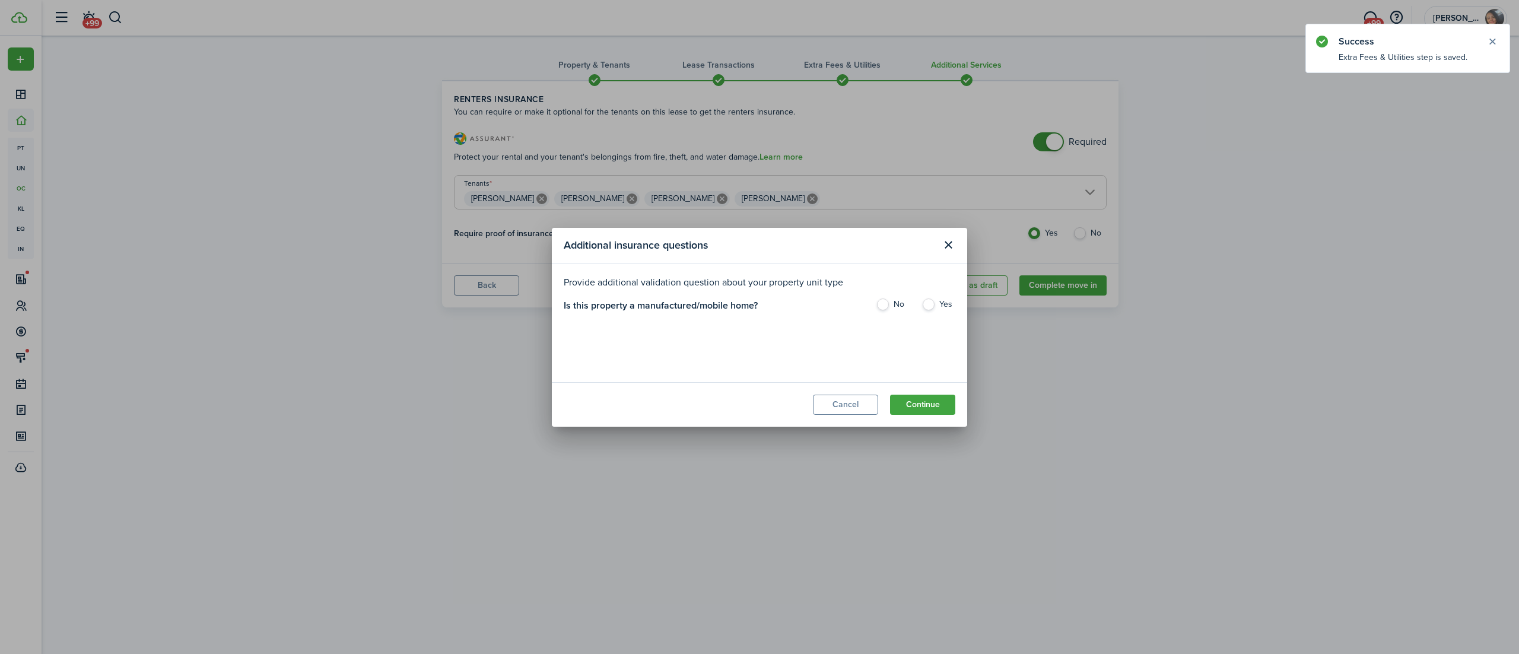
click at [887, 305] on label "No" at bounding box center [893, 307] width 34 height 18
radio input "true"
click at [941, 410] on button "Continue" at bounding box center [922, 405] width 65 height 20
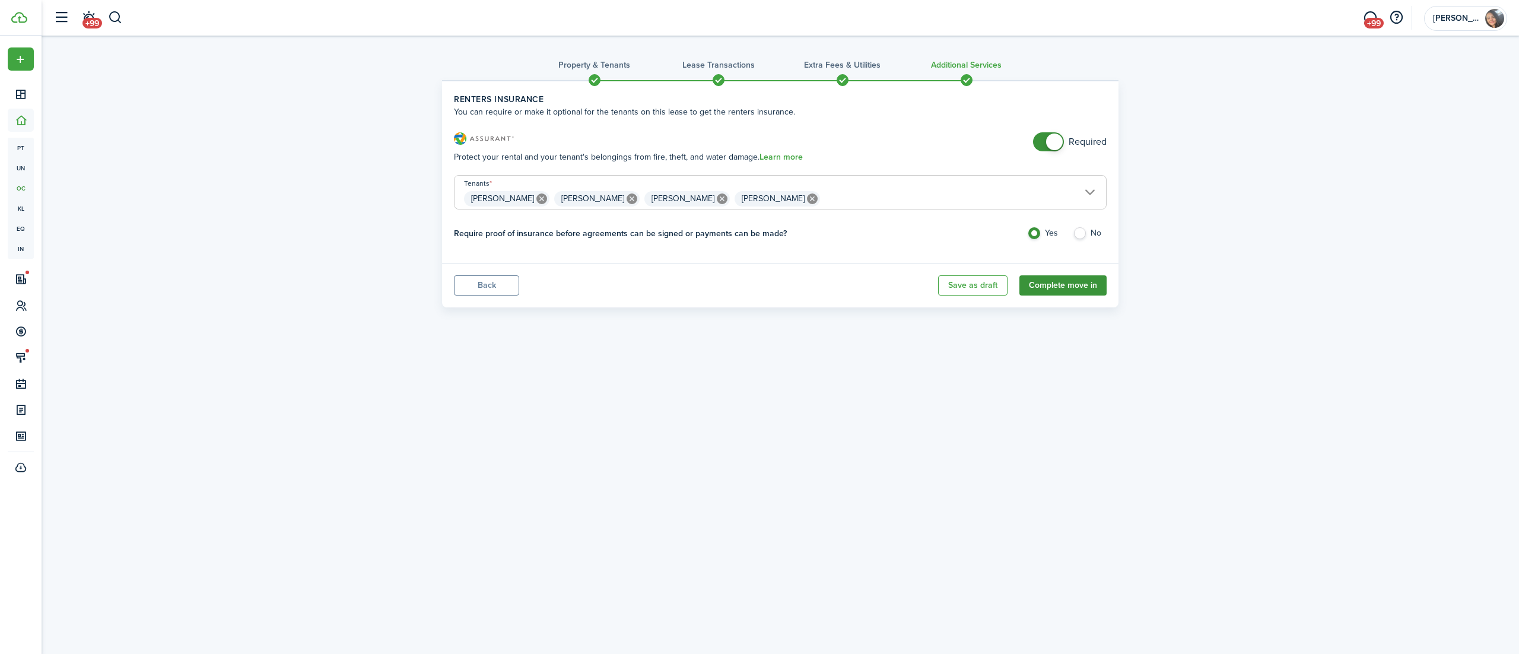
click at [1061, 280] on button "Complete move in" at bounding box center [1062, 285] width 87 height 20
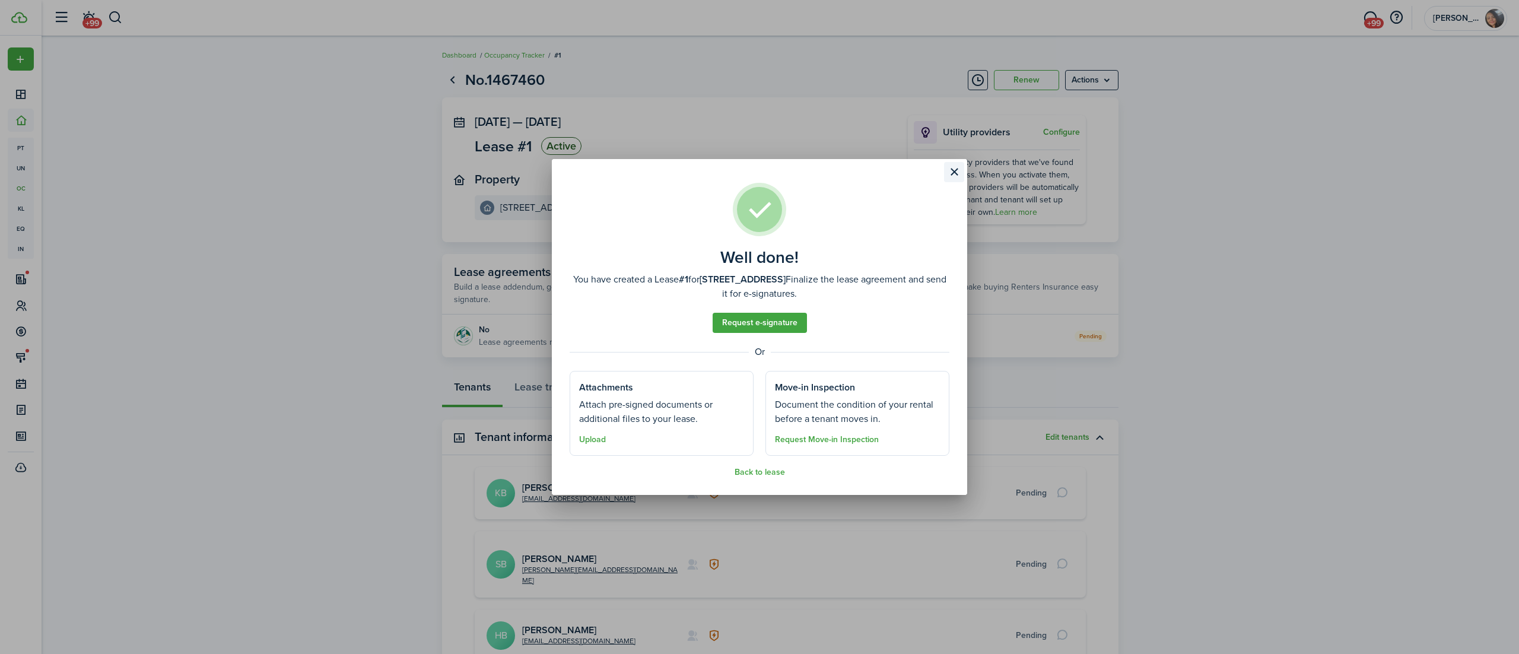
click at [955, 175] on button "Close modal" at bounding box center [954, 172] width 20 height 20
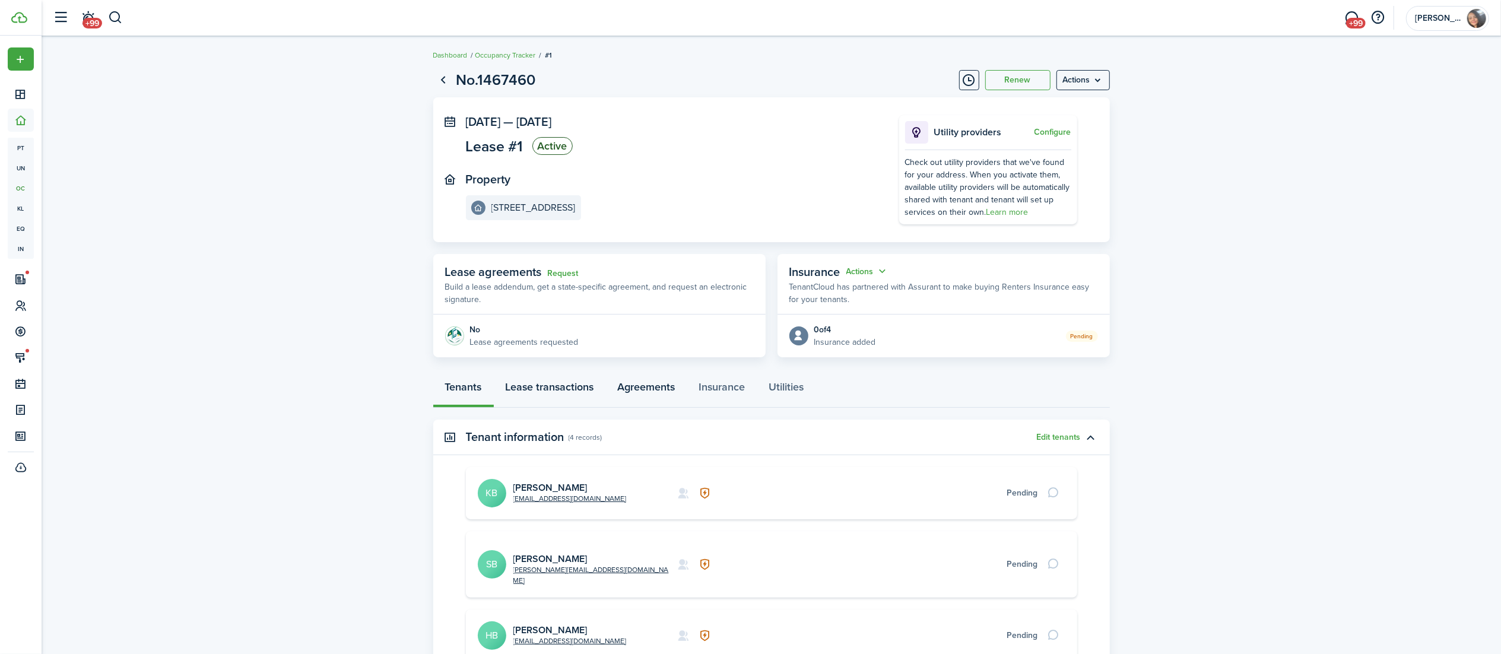
drag, startPoint x: 566, startPoint y: 387, endPoint x: 636, endPoint y: 395, distance: 70.5
click at [566, 387] on link "Lease transactions" at bounding box center [550, 390] width 112 height 36
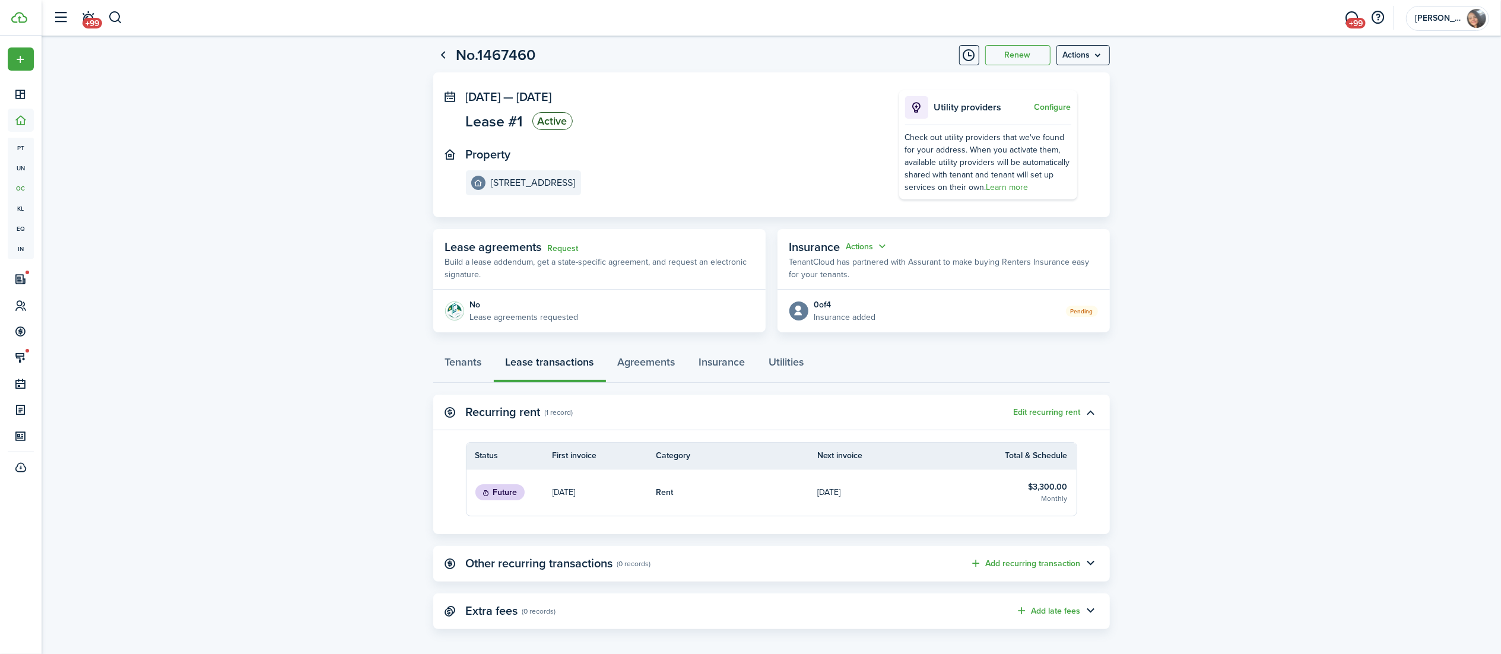
scroll to position [32, 0]
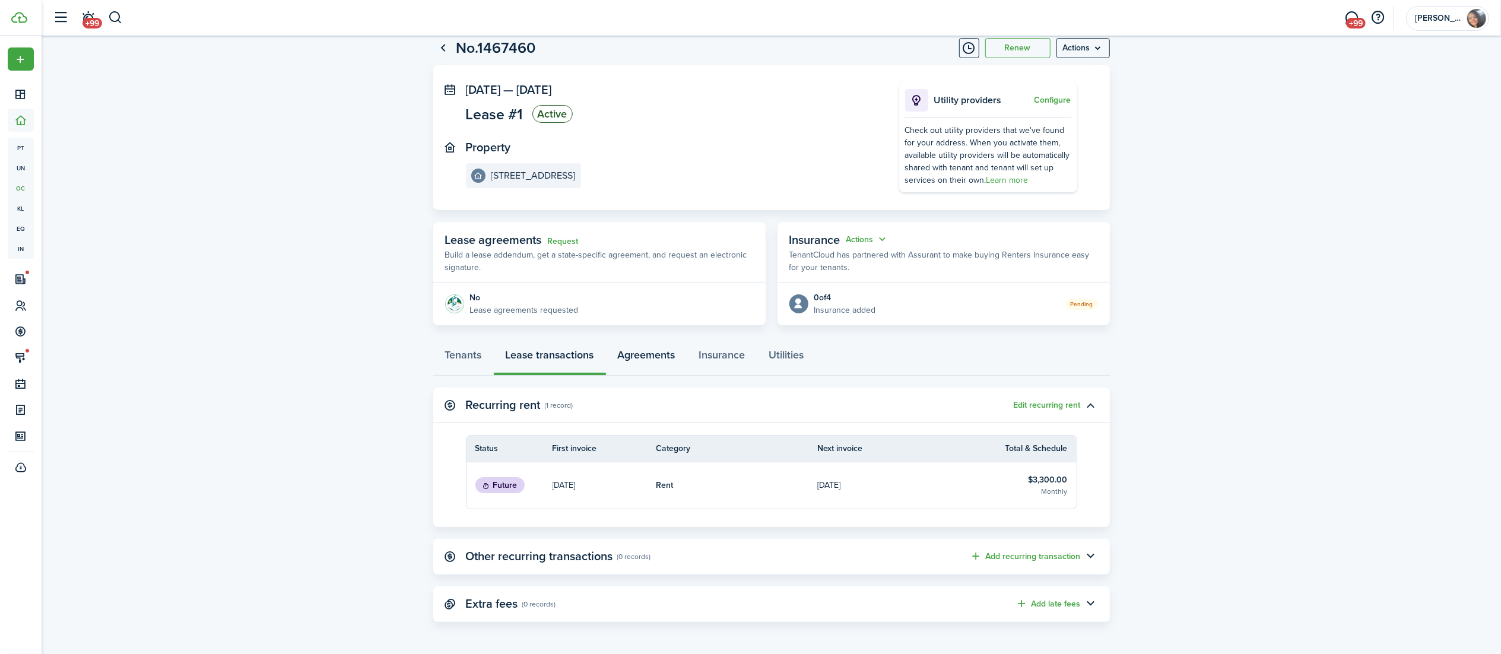
click at [651, 361] on link "Agreements" at bounding box center [646, 358] width 81 height 36
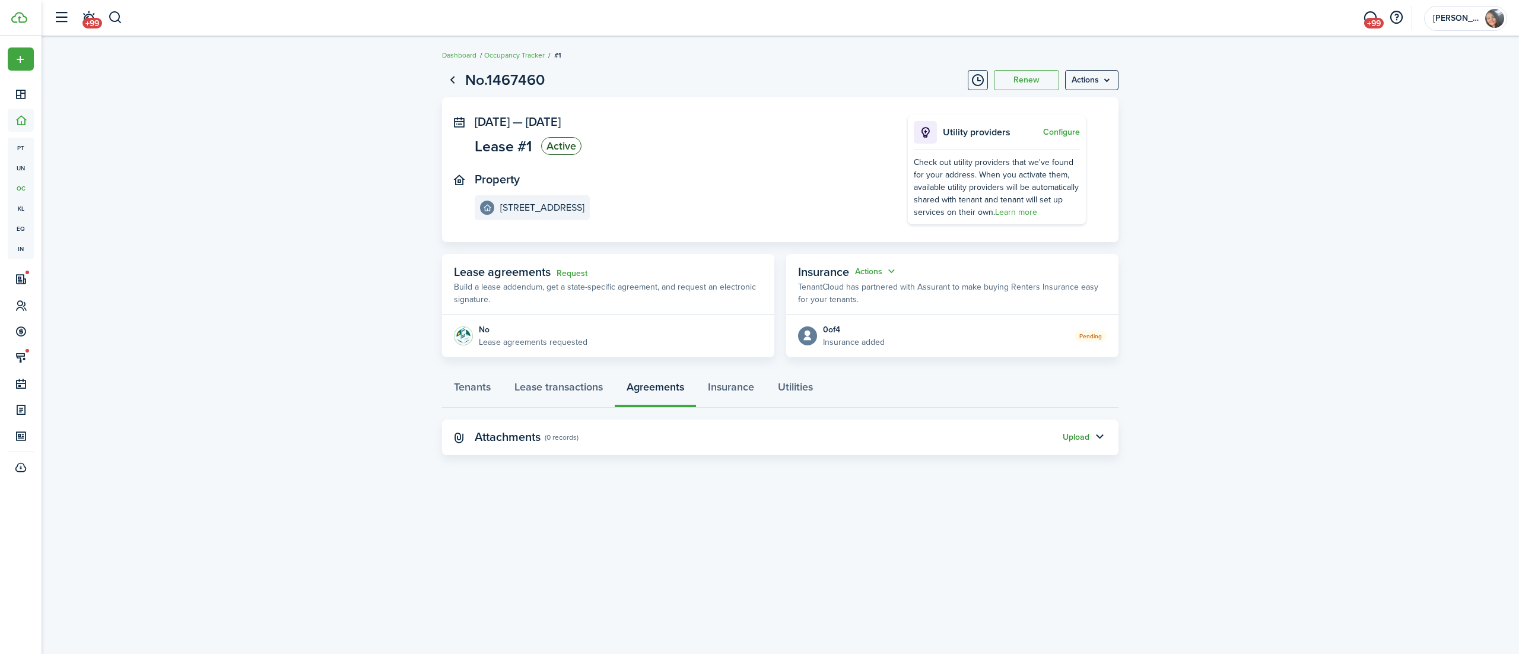
click at [1076, 434] on button "Upload" at bounding box center [1076, 437] width 27 height 9
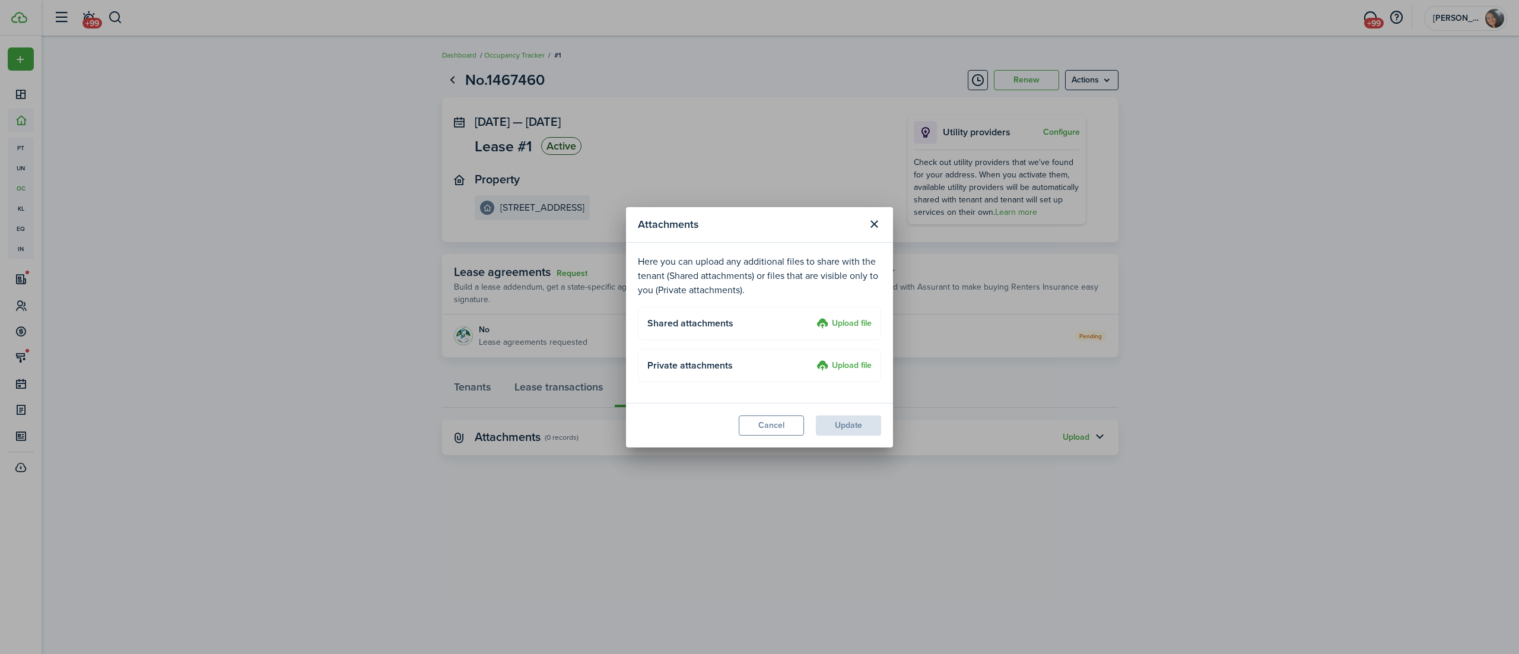
click at [841, 317] on label "Upload file" at bounding box center [844, 324] width 55 height 14
click at [812, 317] on input "Upload file" at bounding box center [812, 317] width 0 height 0
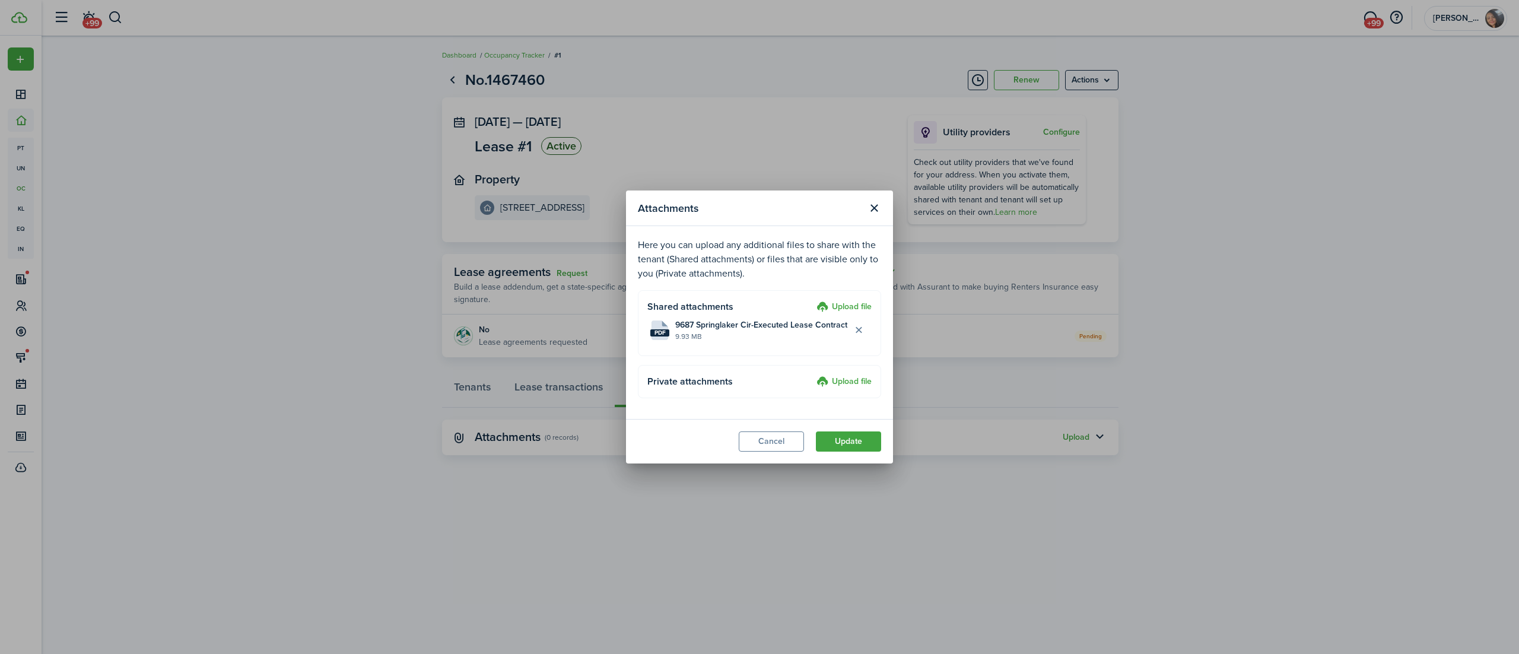
drag, startPoint x: 853, startPoint y: 444, endPoint x: 853, endPoint y: 455, distance: 11.3
click at [853, 444] on button "Update" at bounding box center [848, 441] width 65 height 20
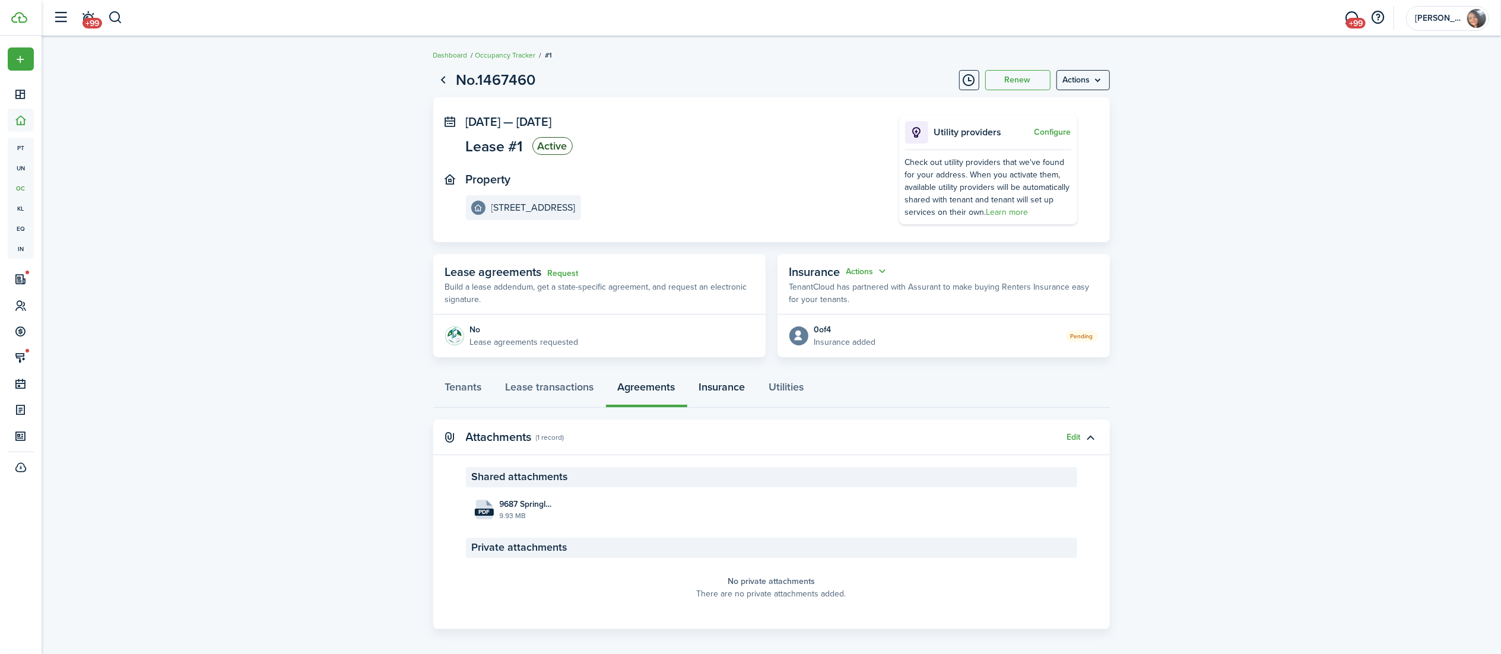
click at [726, 382] on link "Insurance" at bounding box center [722, 390] width 70 height 36
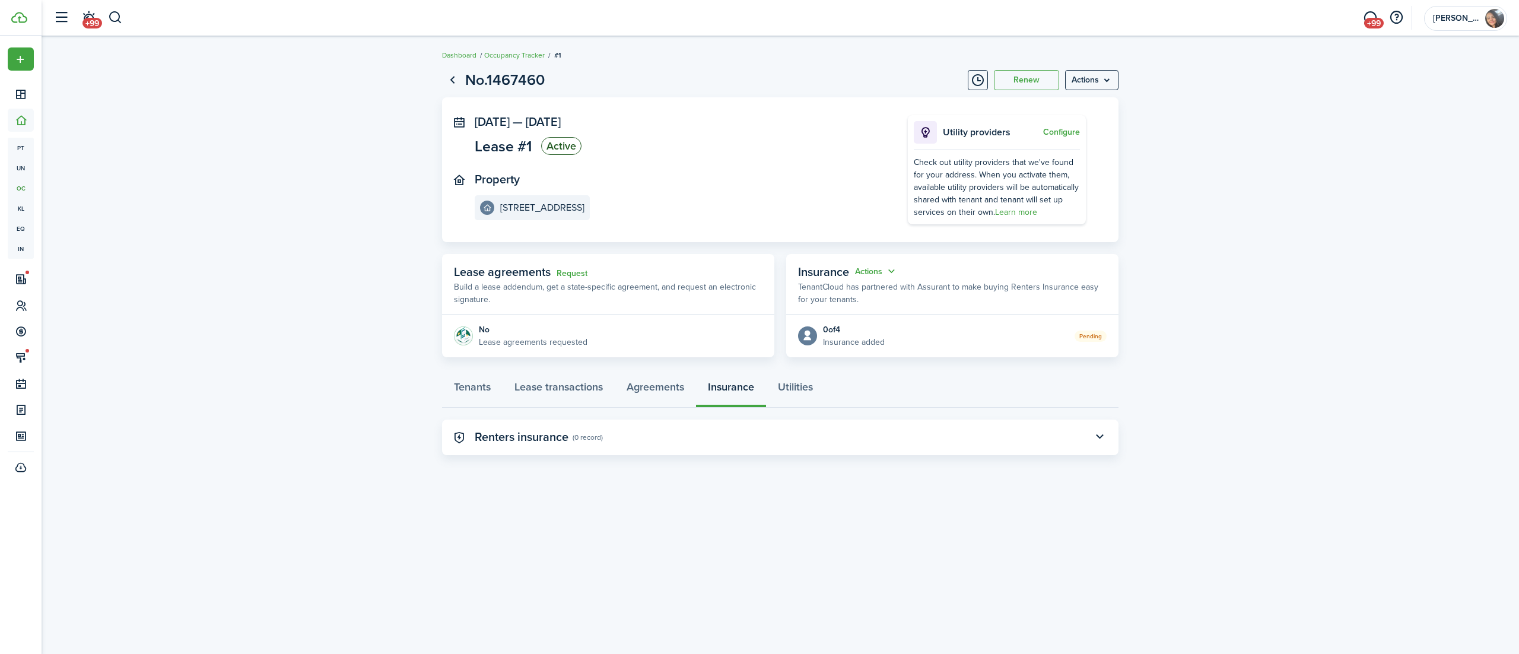
click at [1083, 436] on panel-main-header "Renters insurance (0 record)" at bounding box center [780, 438] width 676 height 36
click at [1100, 436] on button "button" at bounding box center [1100, 437] width 20 height 20
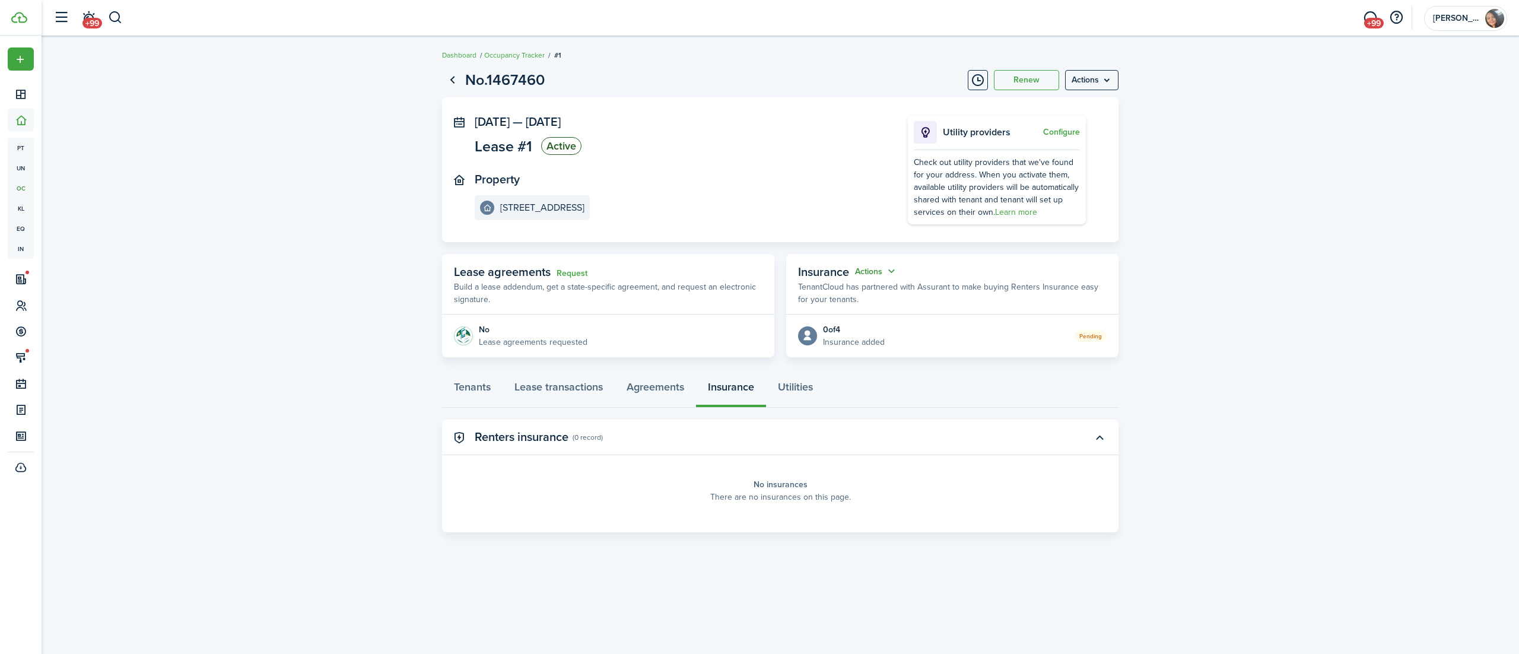
click at [872, 274] on button "Actions" at bounding box center [876, 272] width 43 height 14
click at [818, 292] on button "Edit" at bounding box center [847, 294] width 104 height 21
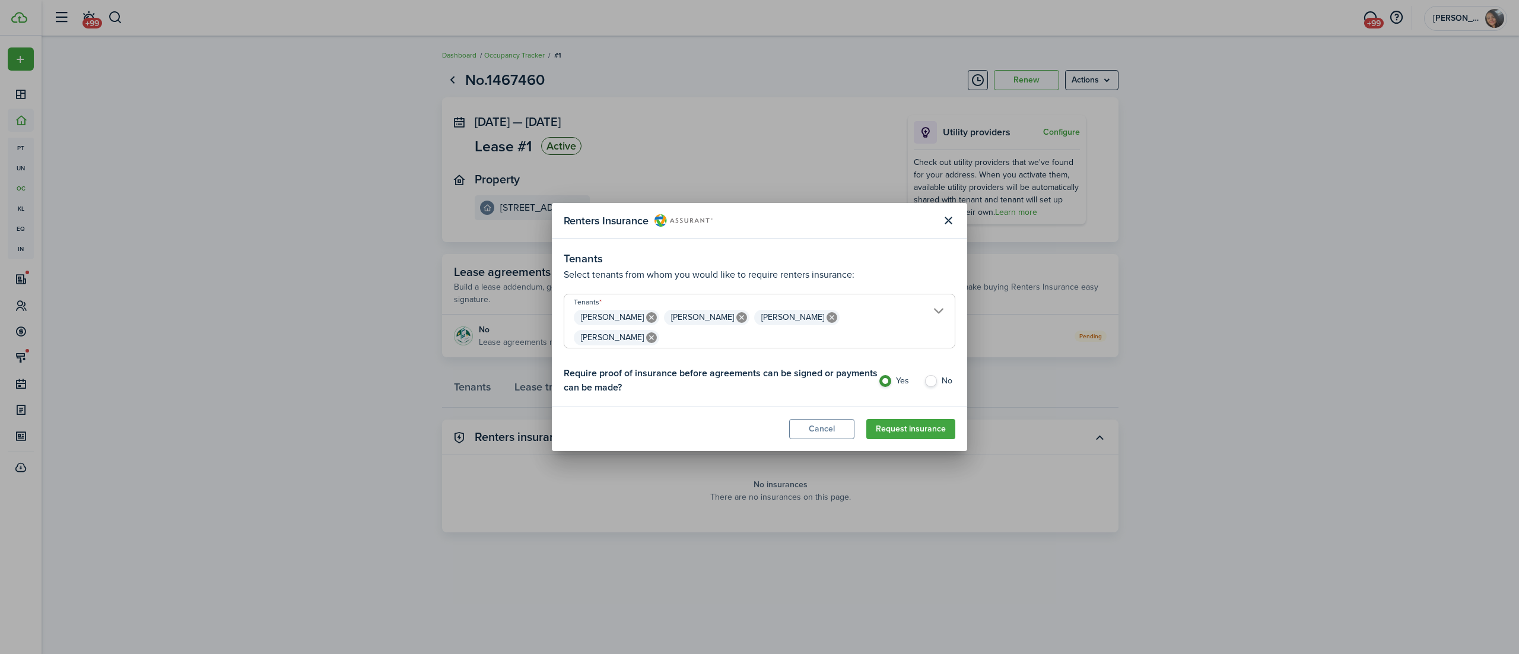
click at [933, 375] on label "No" at bounding box center [939, 384] width 31 height 18
radio input "false"
radio input "true"
click at [916, 419] on button "Request insurance" at bounding box center [910, 429] width 89 height 20
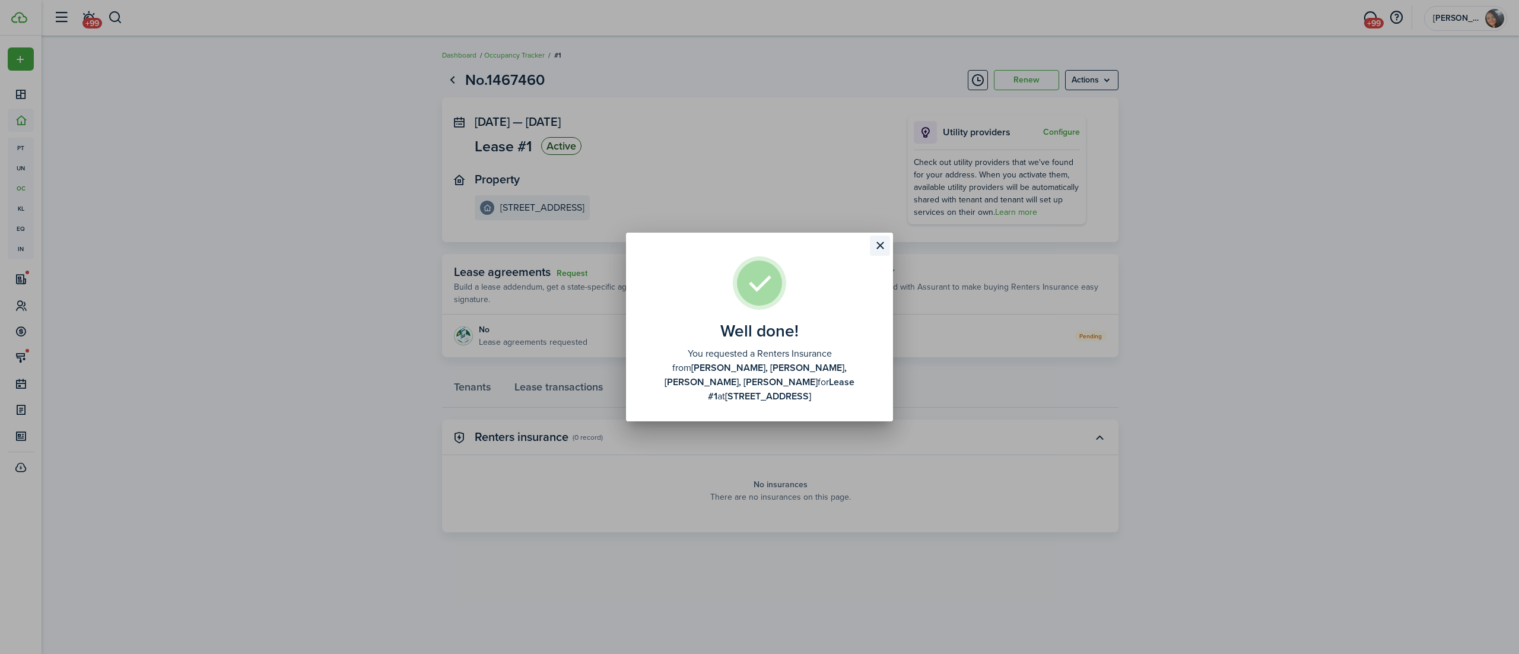
click at [876, 252] on button "Close modal" at bounding box center [880, 246] width 20 height 20
